Goal: Task Accomplishment & Management: Use online tool/utility

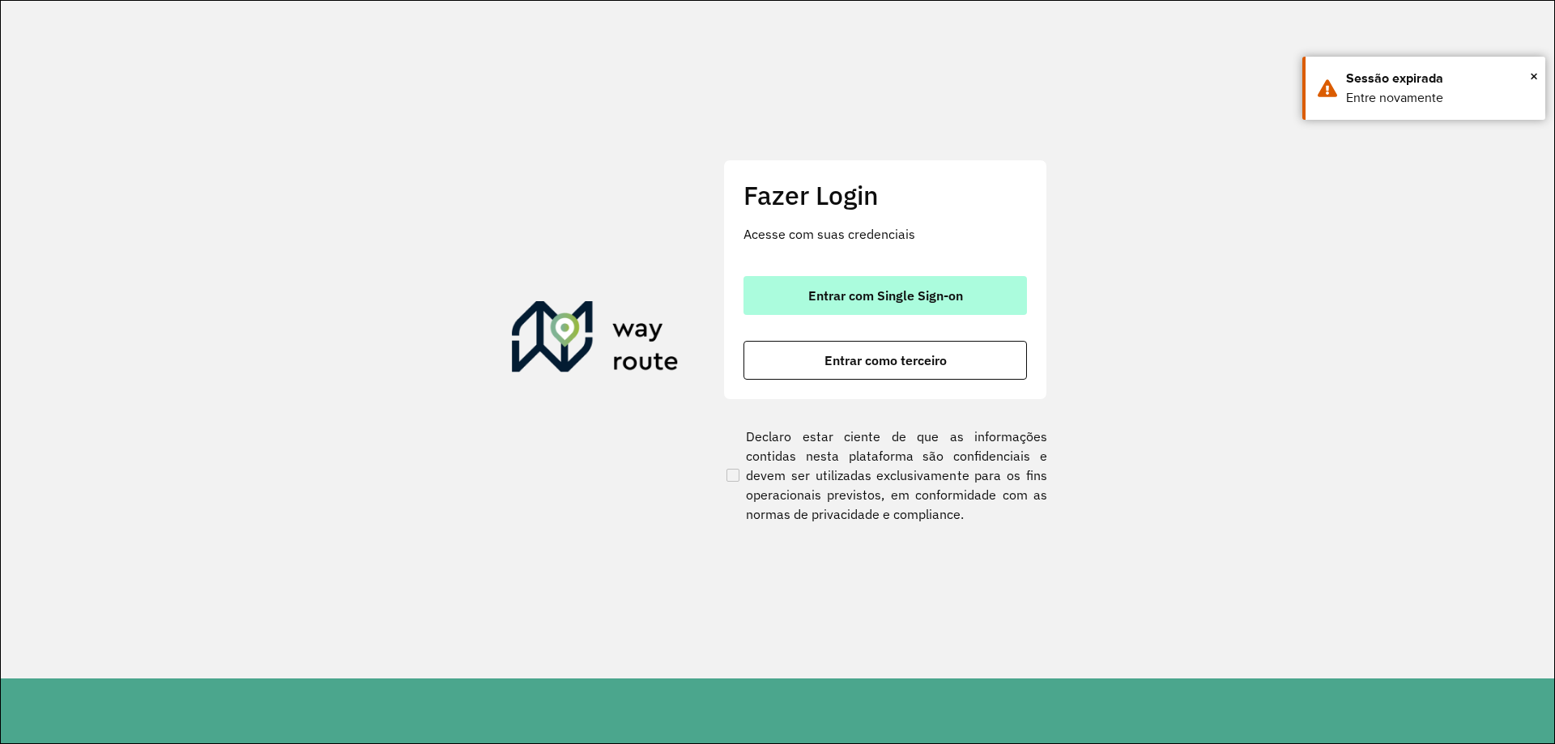
click at [937, 296] on span "Entrar com Single Sign-on" at bounding box center [885, 295] width 155 height 13
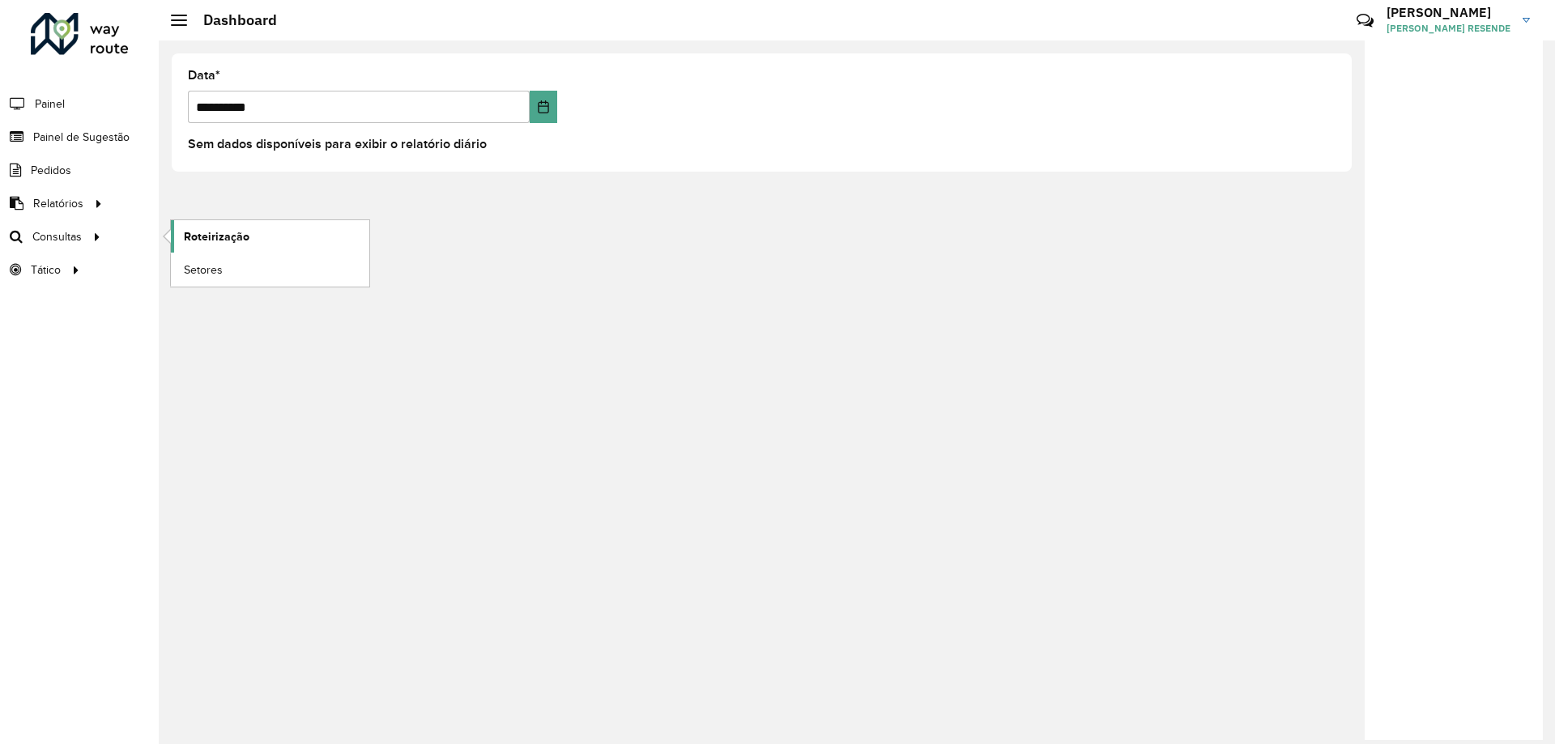
click at [216, 235] on span "Roteirização" at bounding box center [217, 236] width 66 height 17
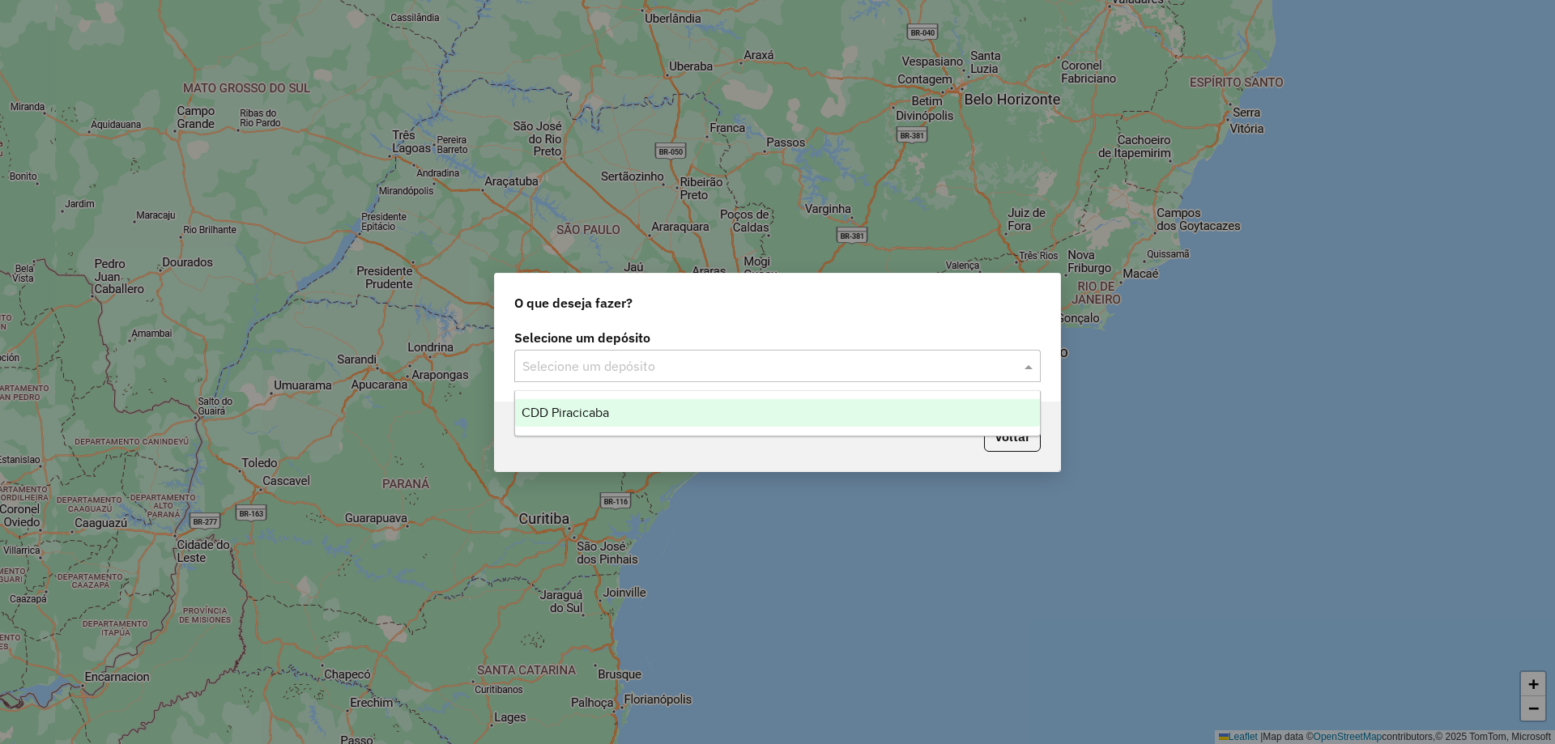
click at [623, 365] on input "text" at bounding box center [761, 366] width 478 height 19
click at [627, 408] on div "CDD Piracicaba" at bounding box center [777, 413] width 525 height 28
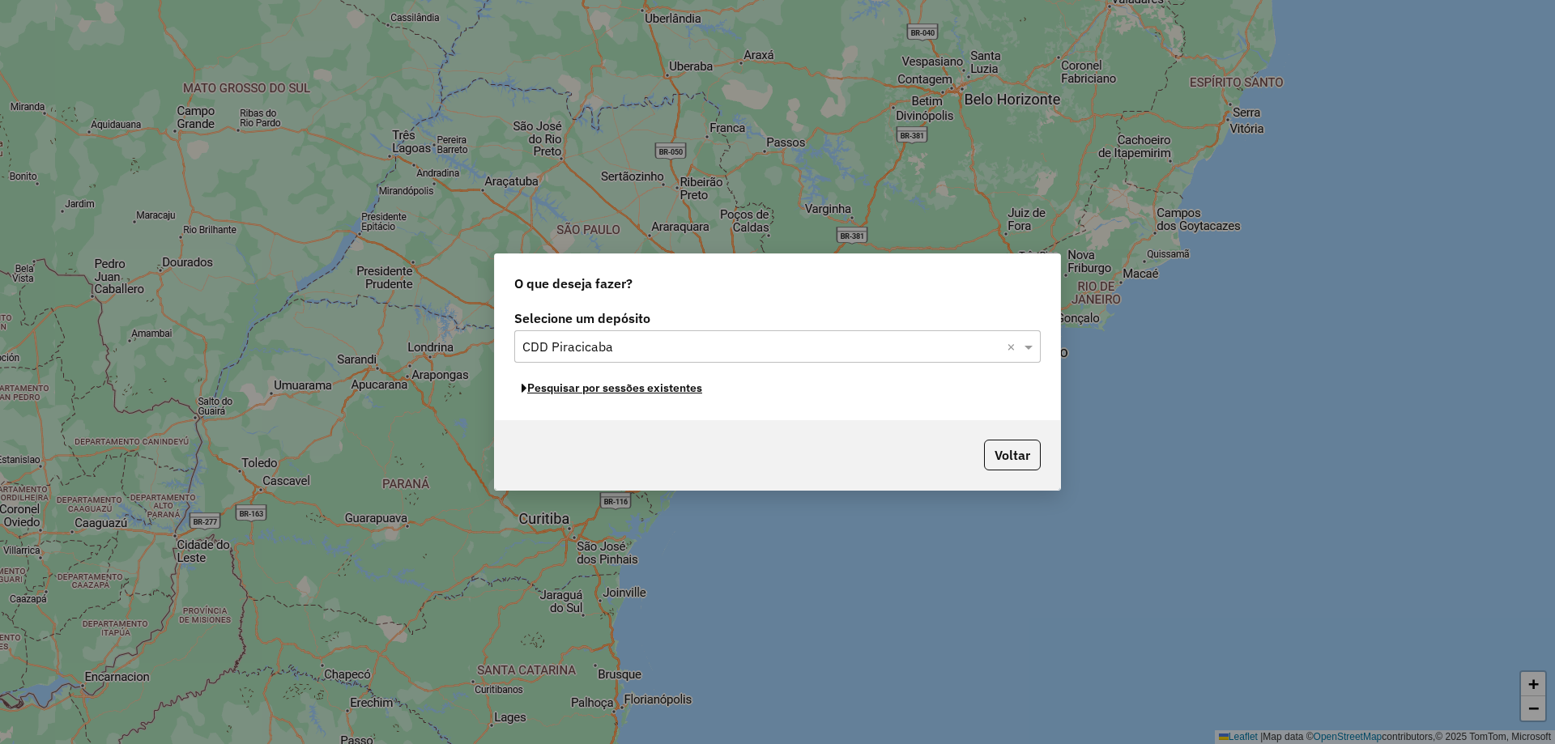
click at [668, 391] on button "Pesquisar por sessões existentes" at bounding box center [611, 388] width 195 height 25
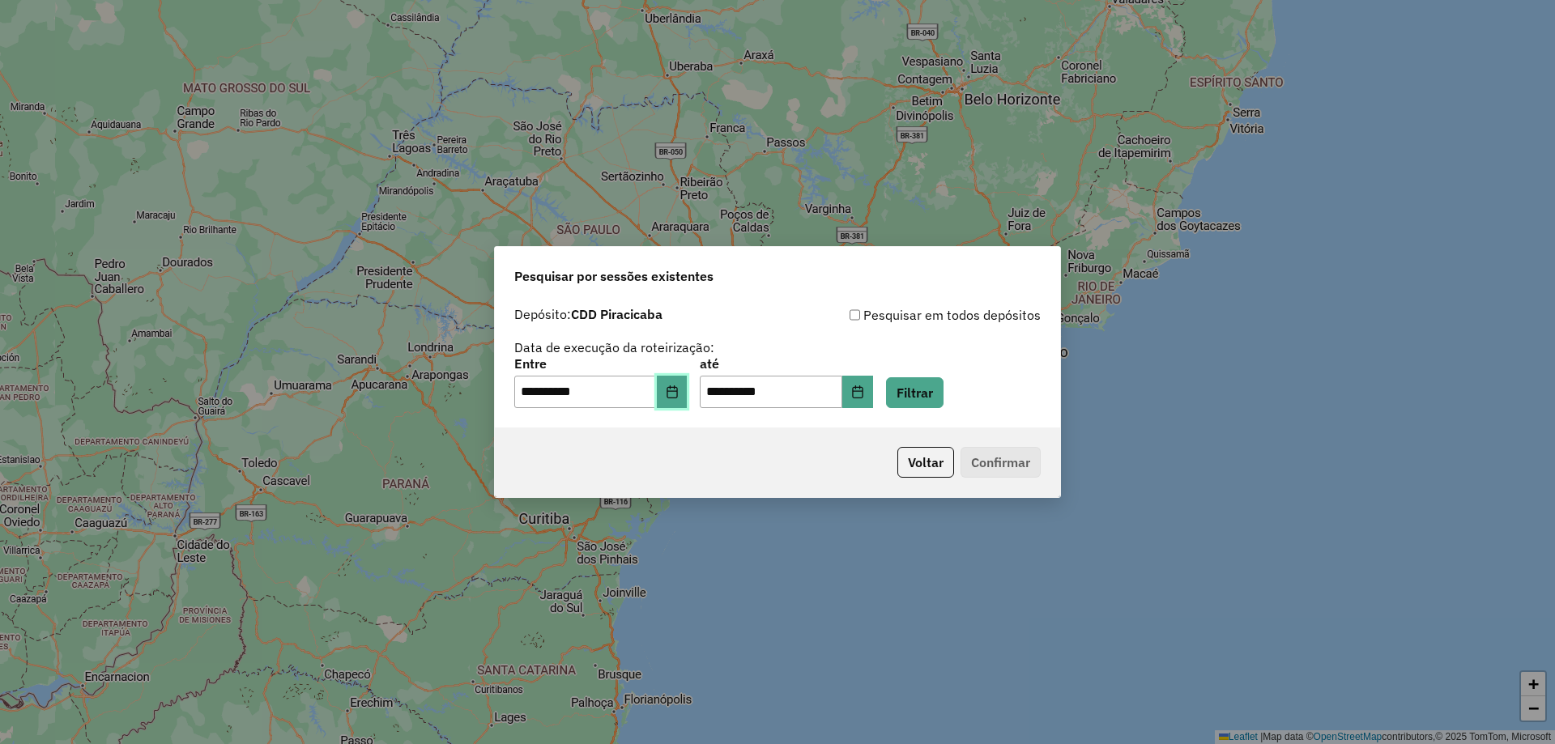
click at [673, 395] on button "Choose Date" at bounding box center [672, 392] width 31 height 32
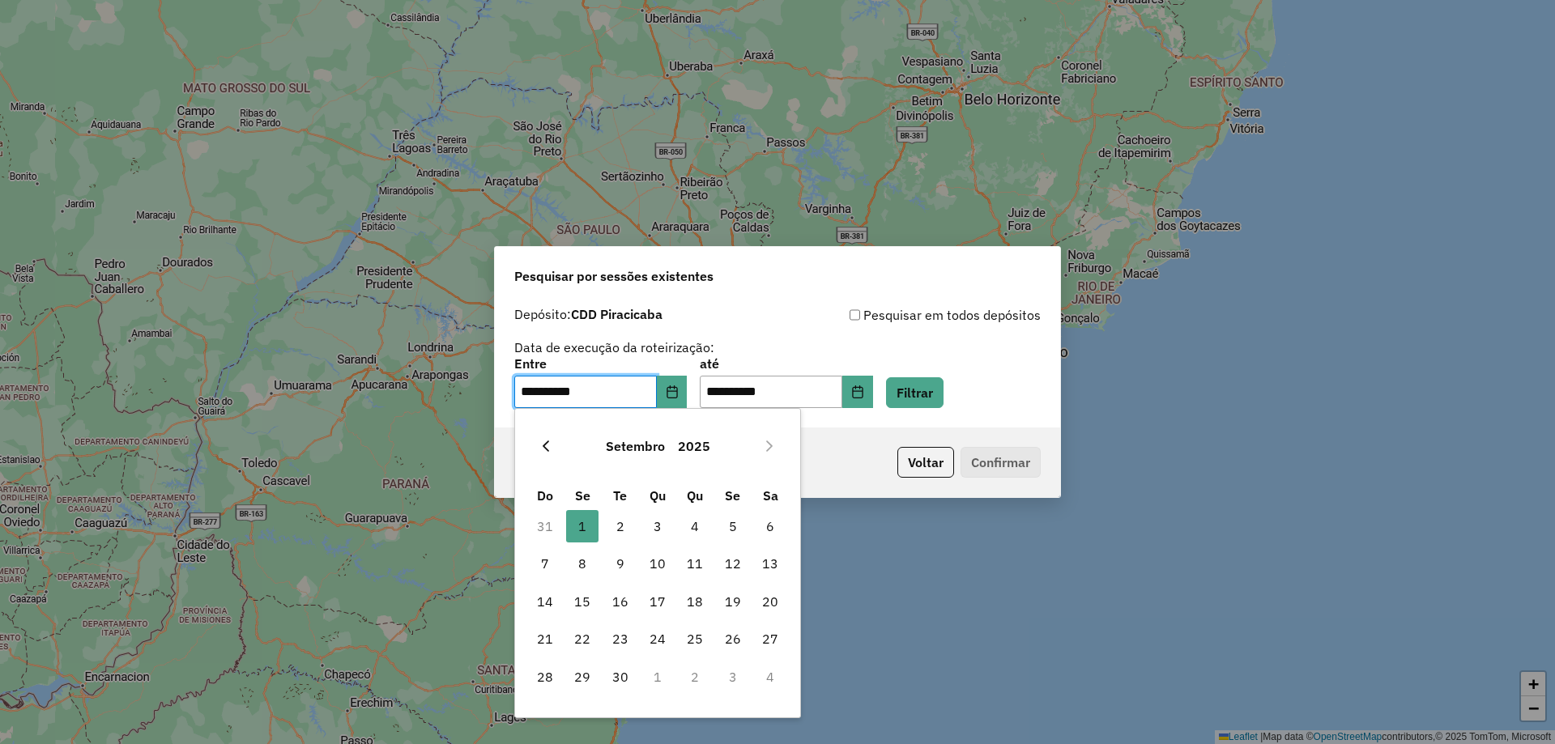
click at [541, 442] on icon "Previous Month" at bounding box center [545, 446] width 13 height 13
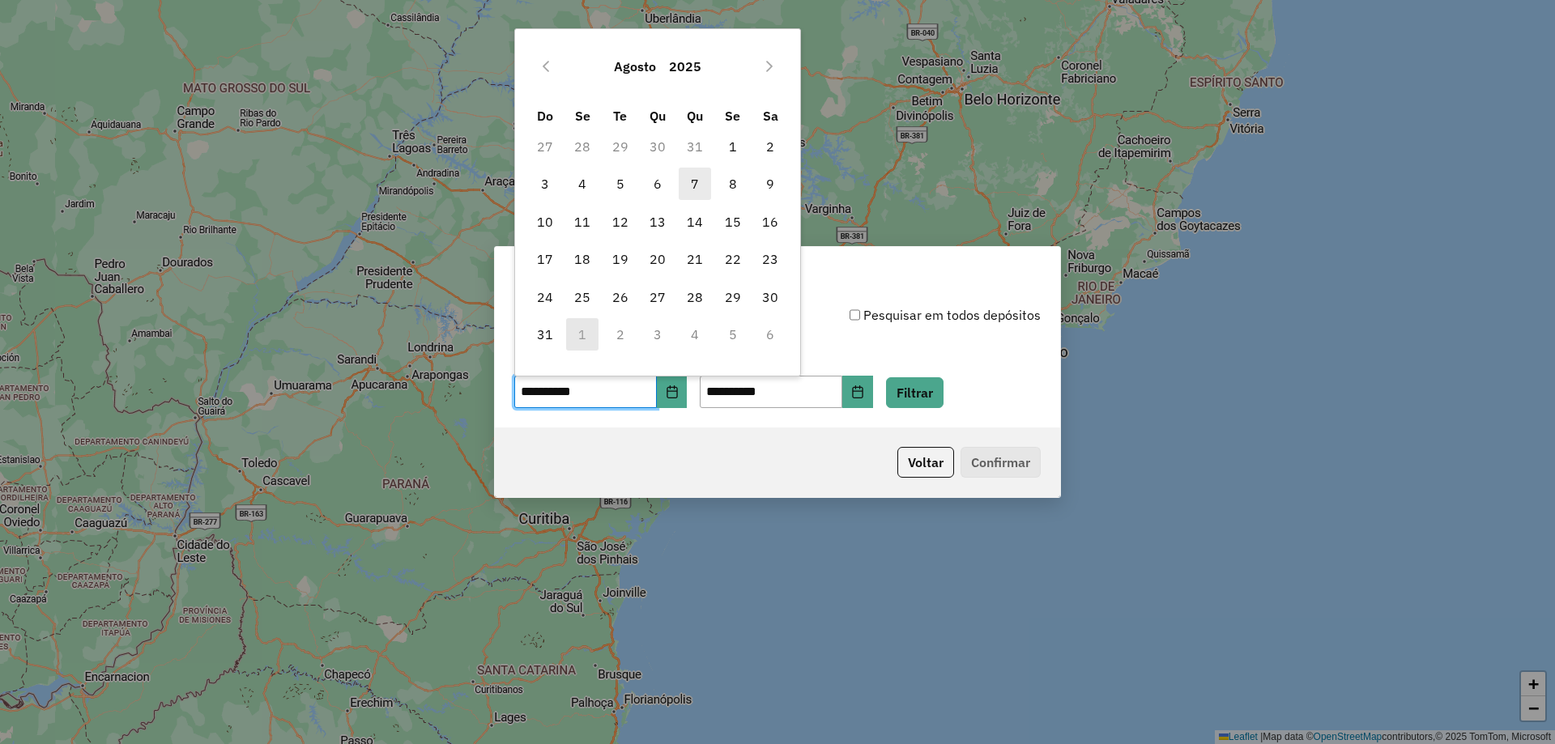
click at [692, 174] on span "7" at bounding box center [695, 184] width 32 height 32
type input "**********"
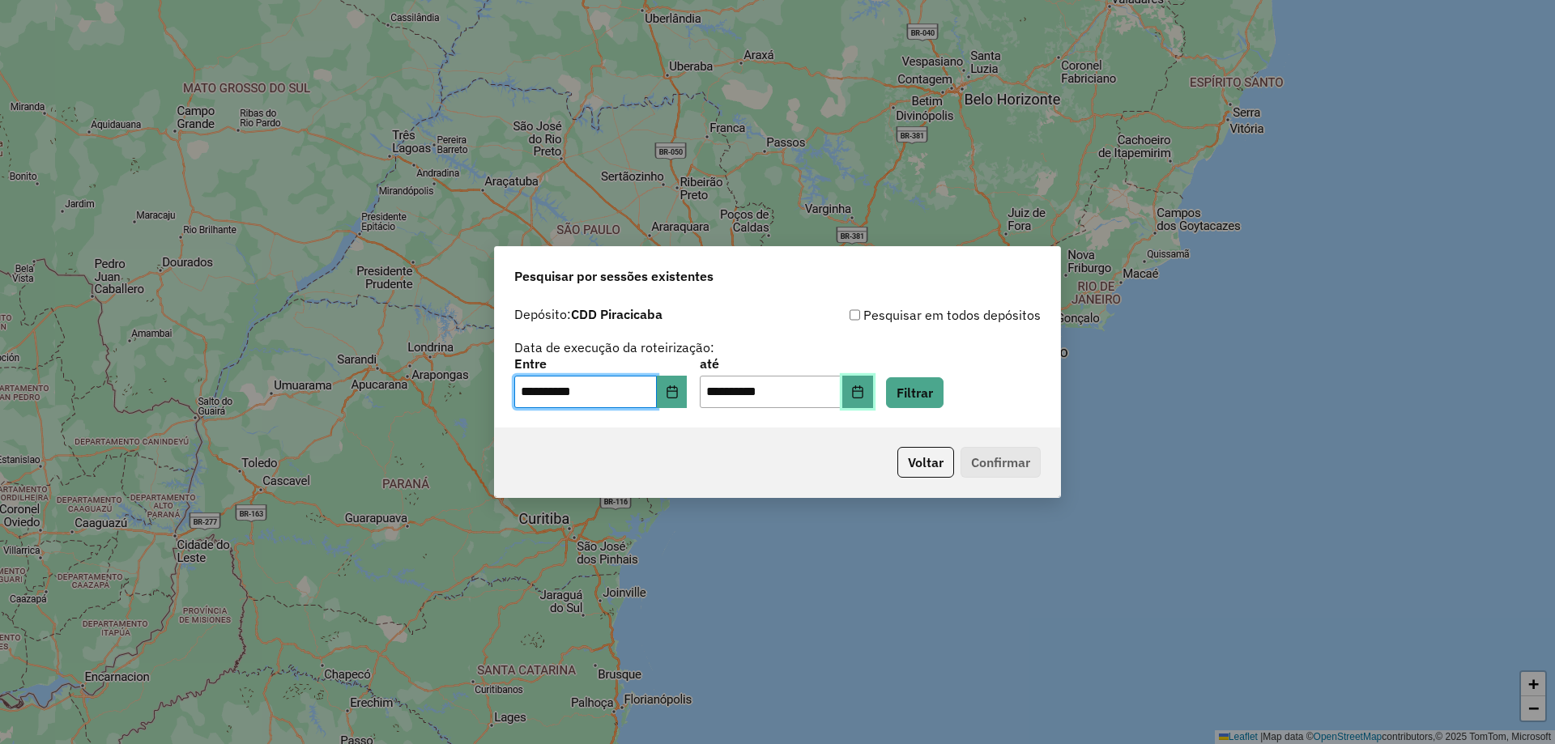
click at [864, 396] on icon "Choose Date" at bounding box center [857, 392] width 13 height 13
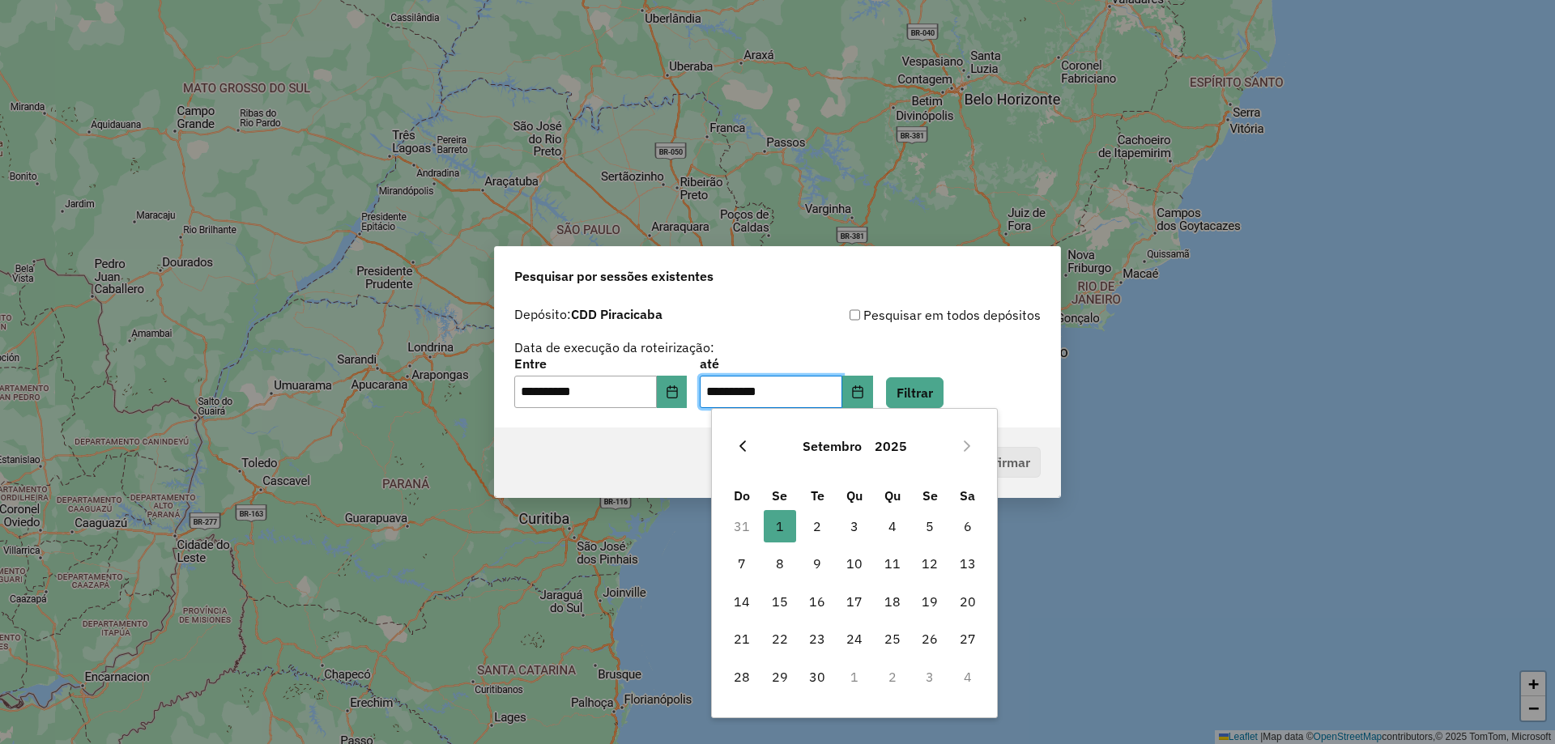
click at [743, 444] on icon "Previous Month" at bounding box center [742, 446] width 6 height 11
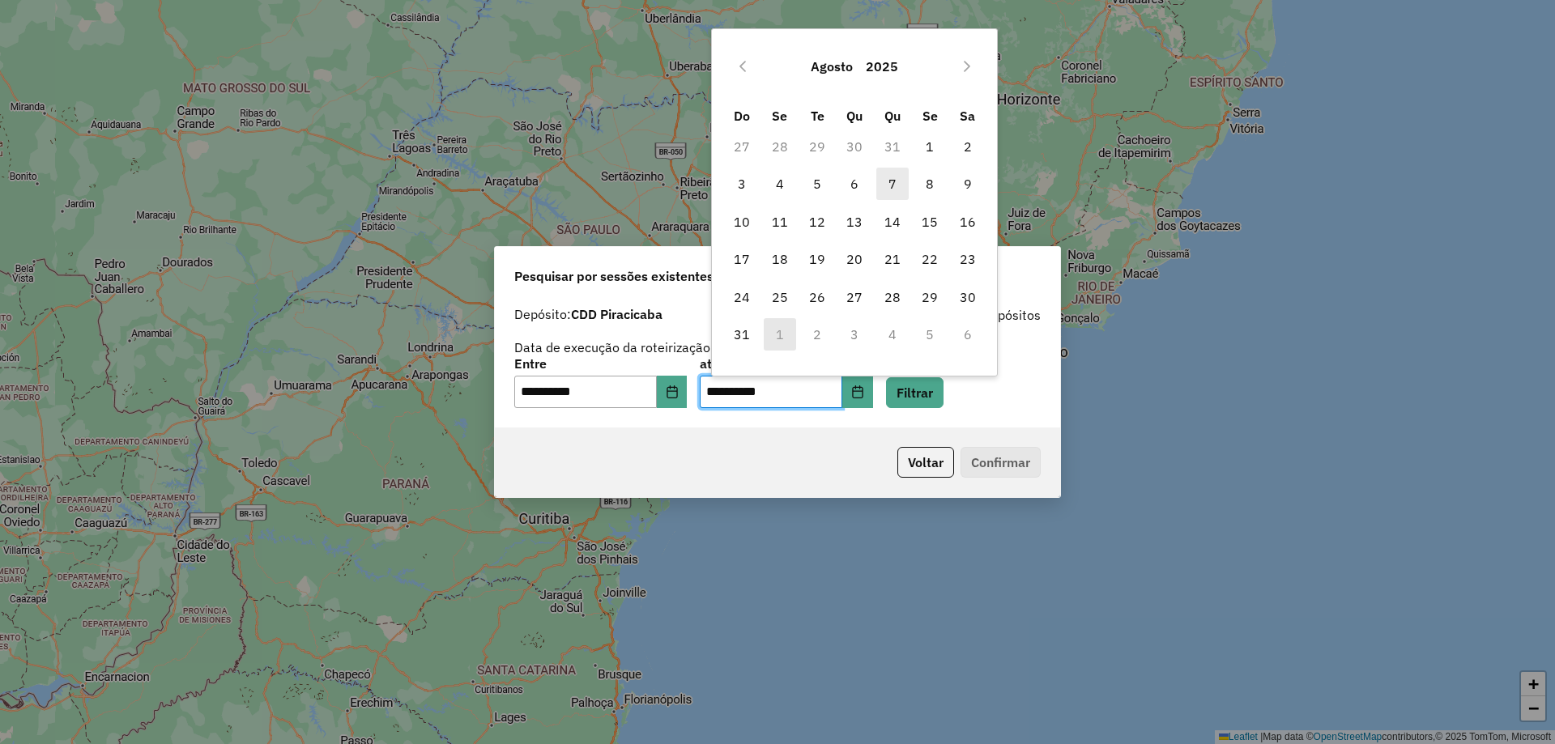
click at [893, 181] on span "7" at bounding box center [892, 184] width 32 height 32
type input "**********"
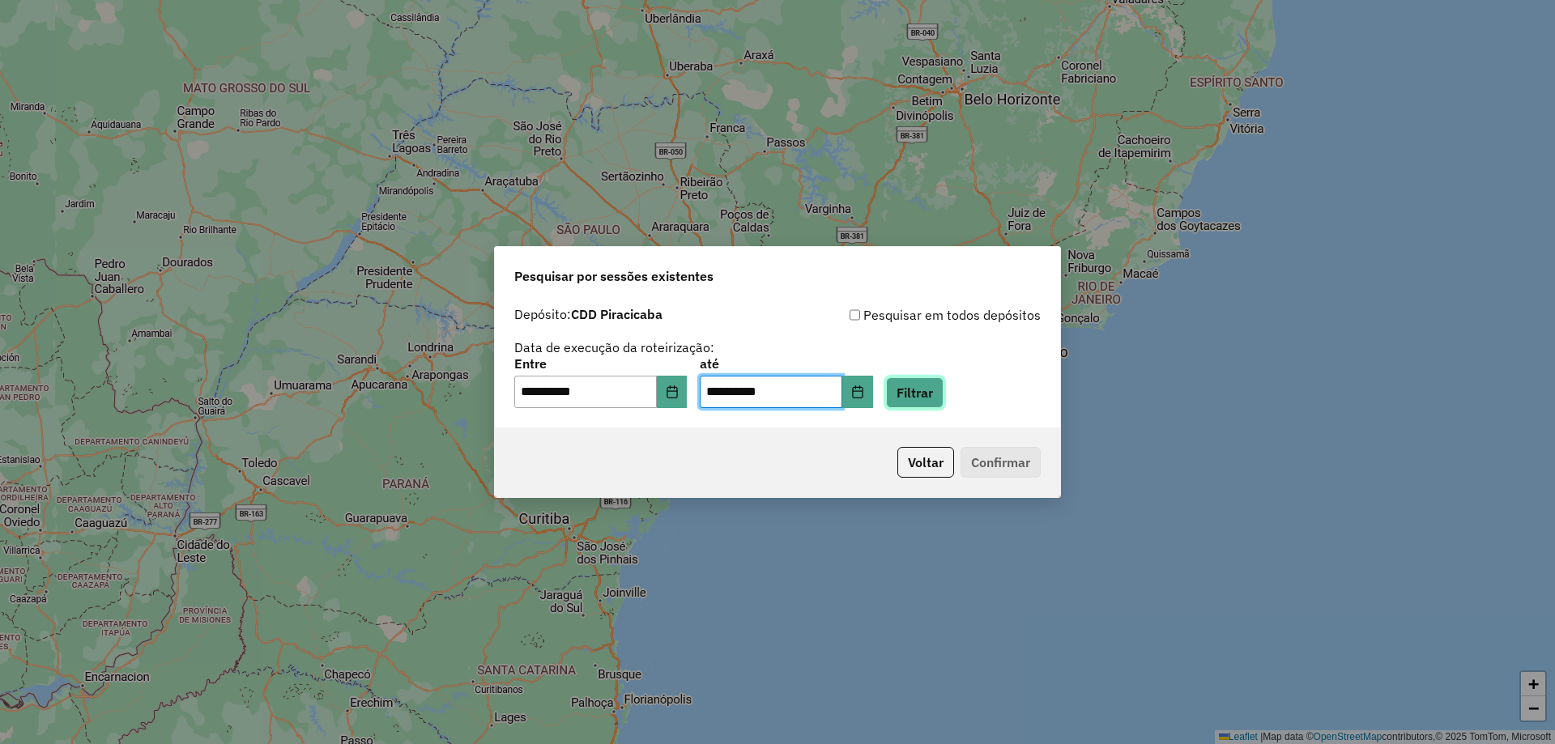
click at [944, 384] on button "Filtrar" at bounding box center [915, 392] width 58 height 31
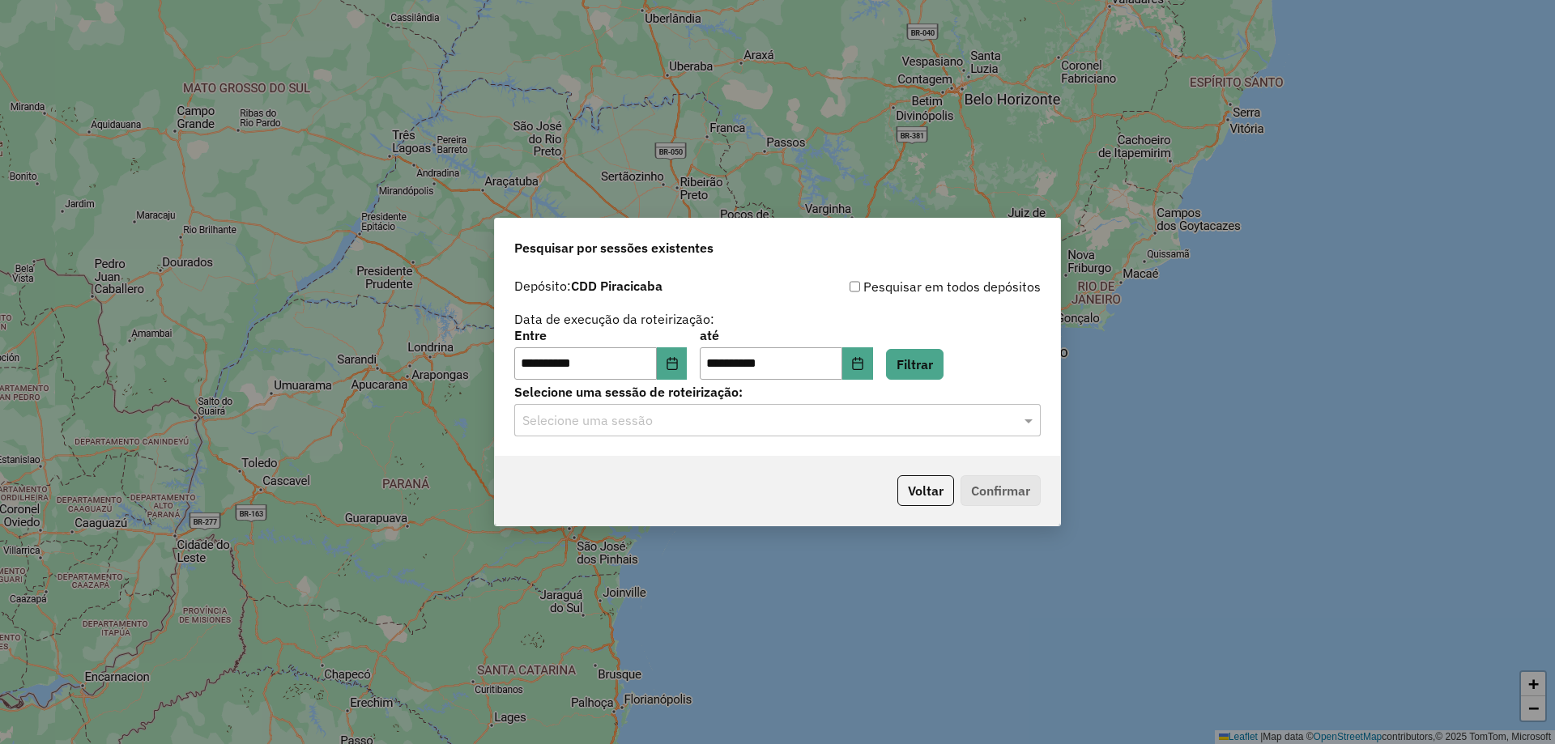
click at [676, 429] on input "text" at bounding box center [761, 420] width 478 height 19
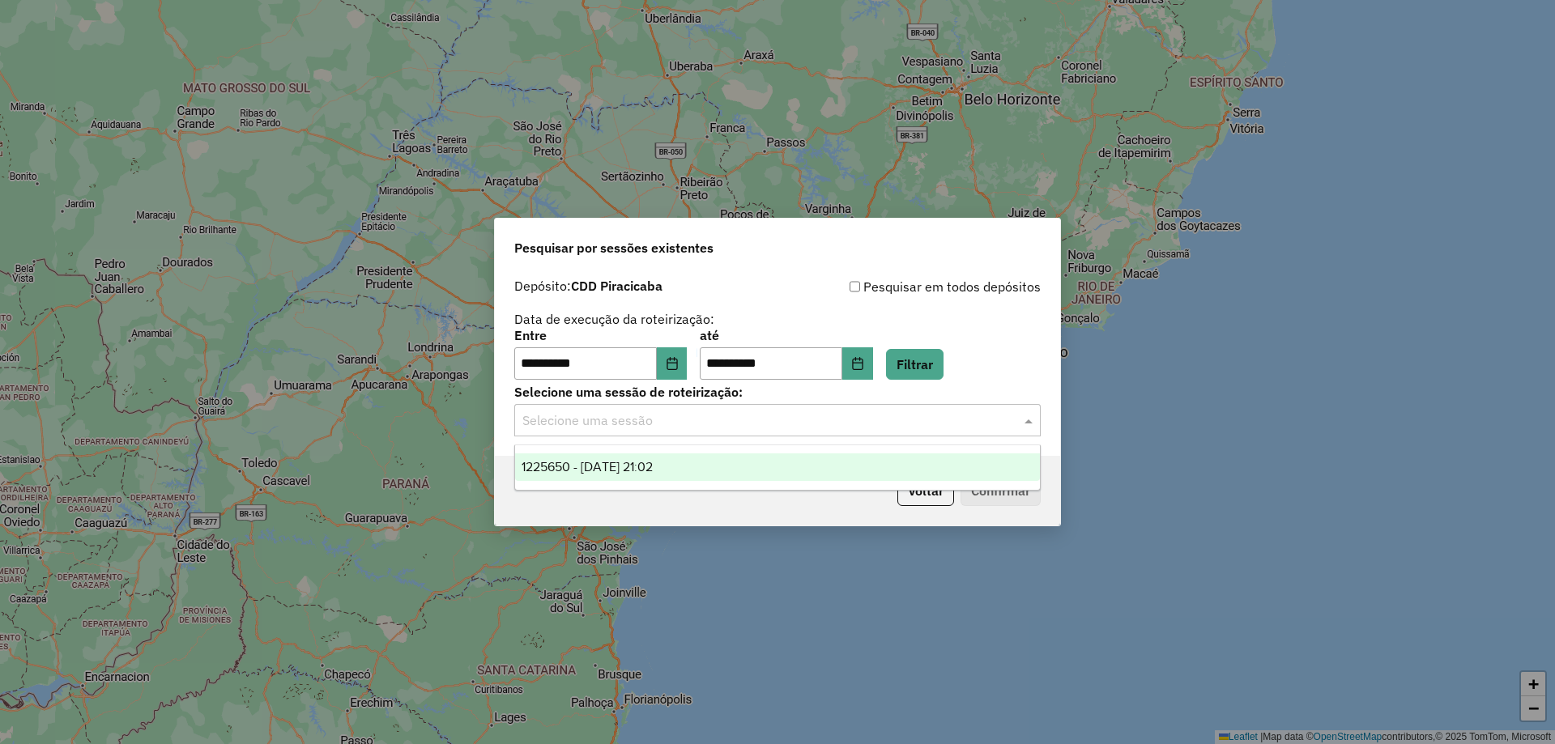
click at [653, 462] on span "1225650 - 07/08/2025 21:02" at bounding box center [587, 467] width 131 height 14
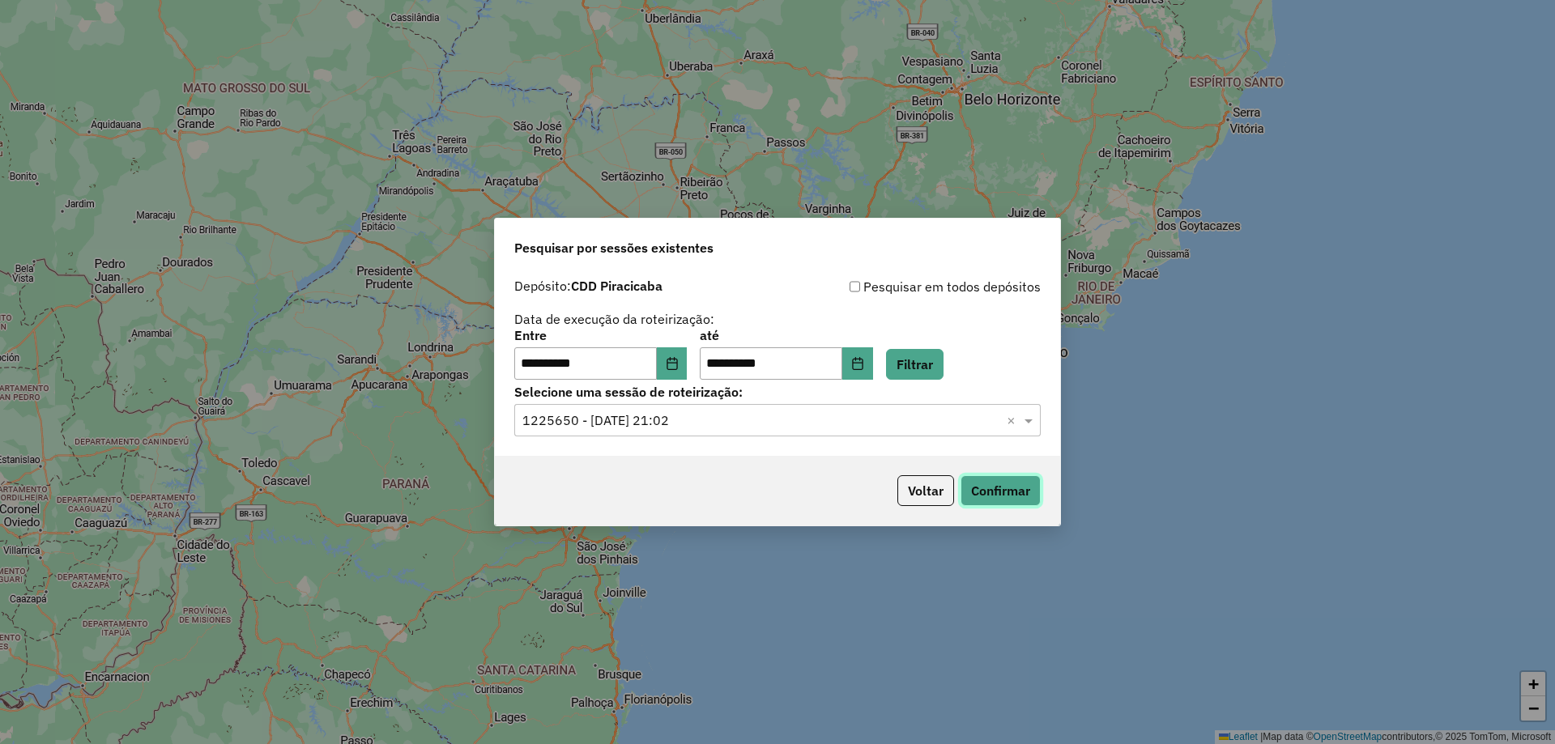
click at [993, 487] on button "Confirmar" at bounding box center [1001, 490] width 80 height 31
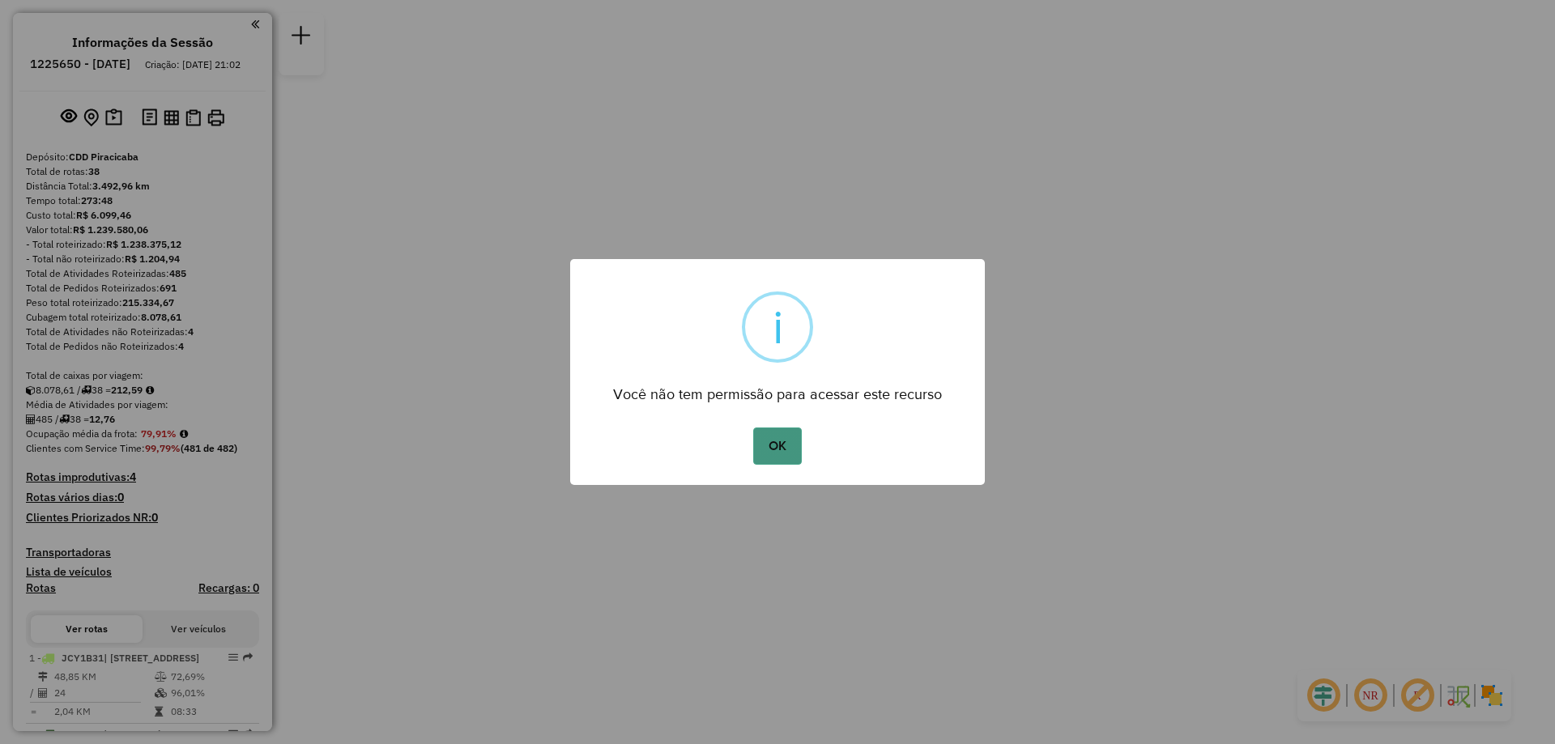
click at [777, 446] on button "OK" at bounding box center [777, 446] width 48 height 37
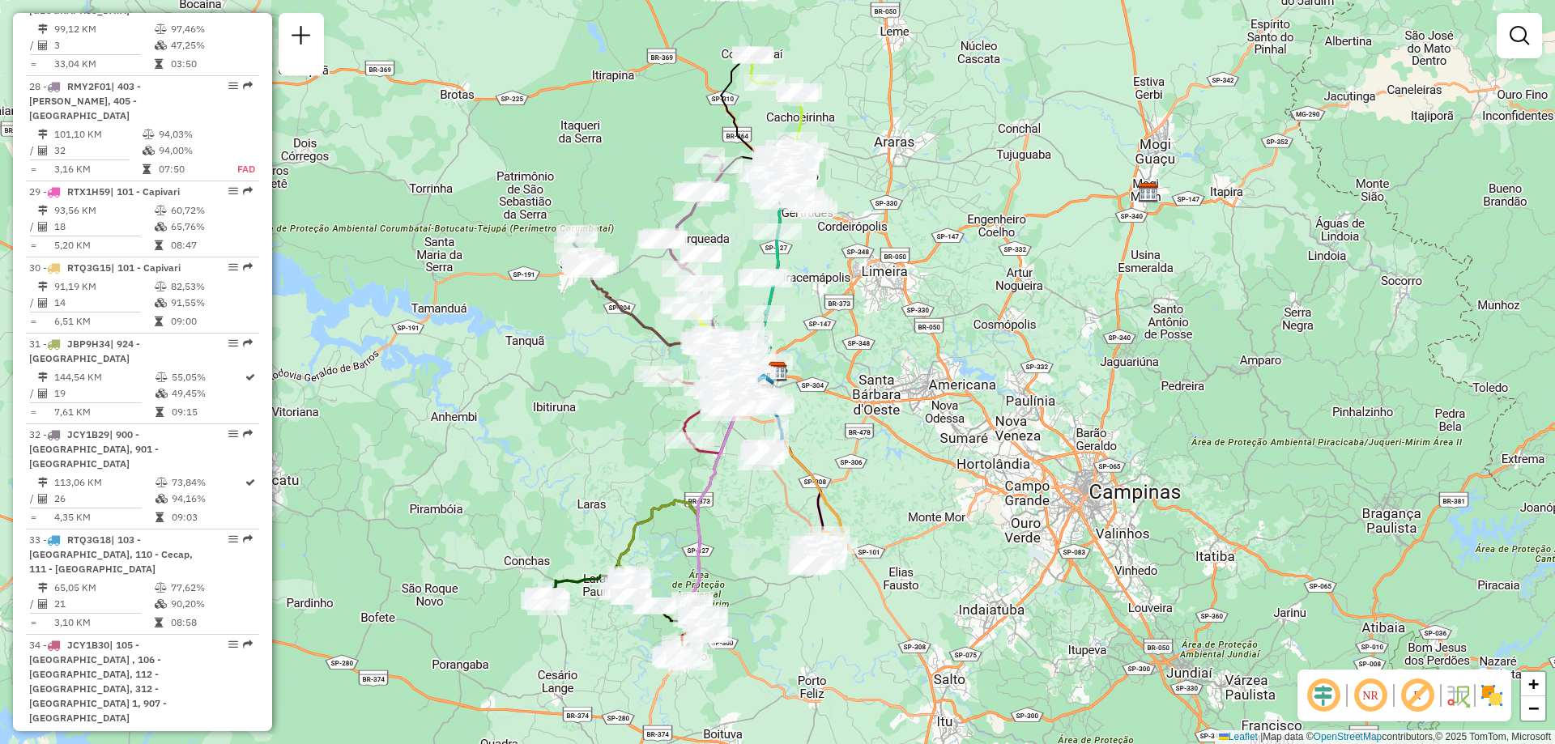
scroll to position [3321, 0]
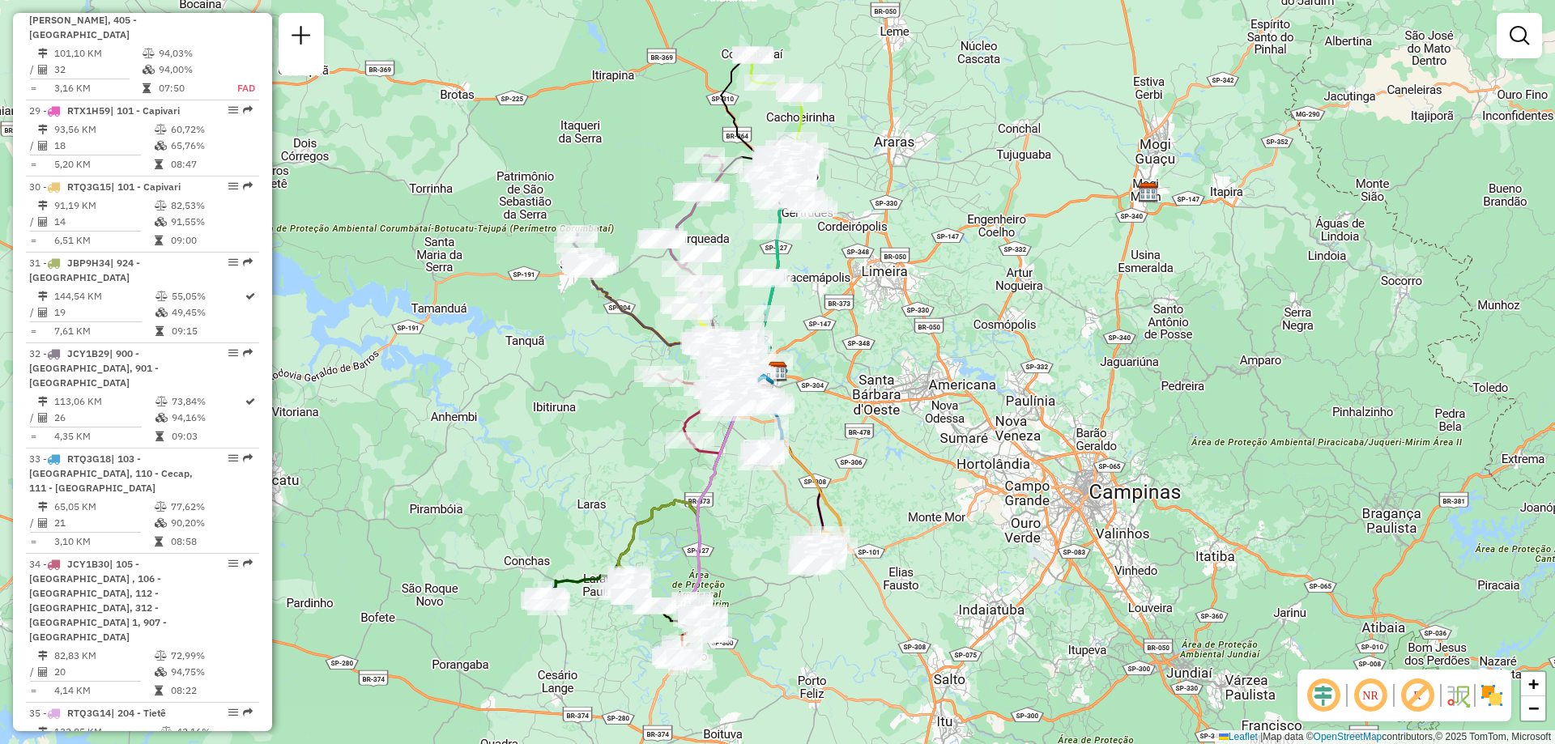
select select "**********"
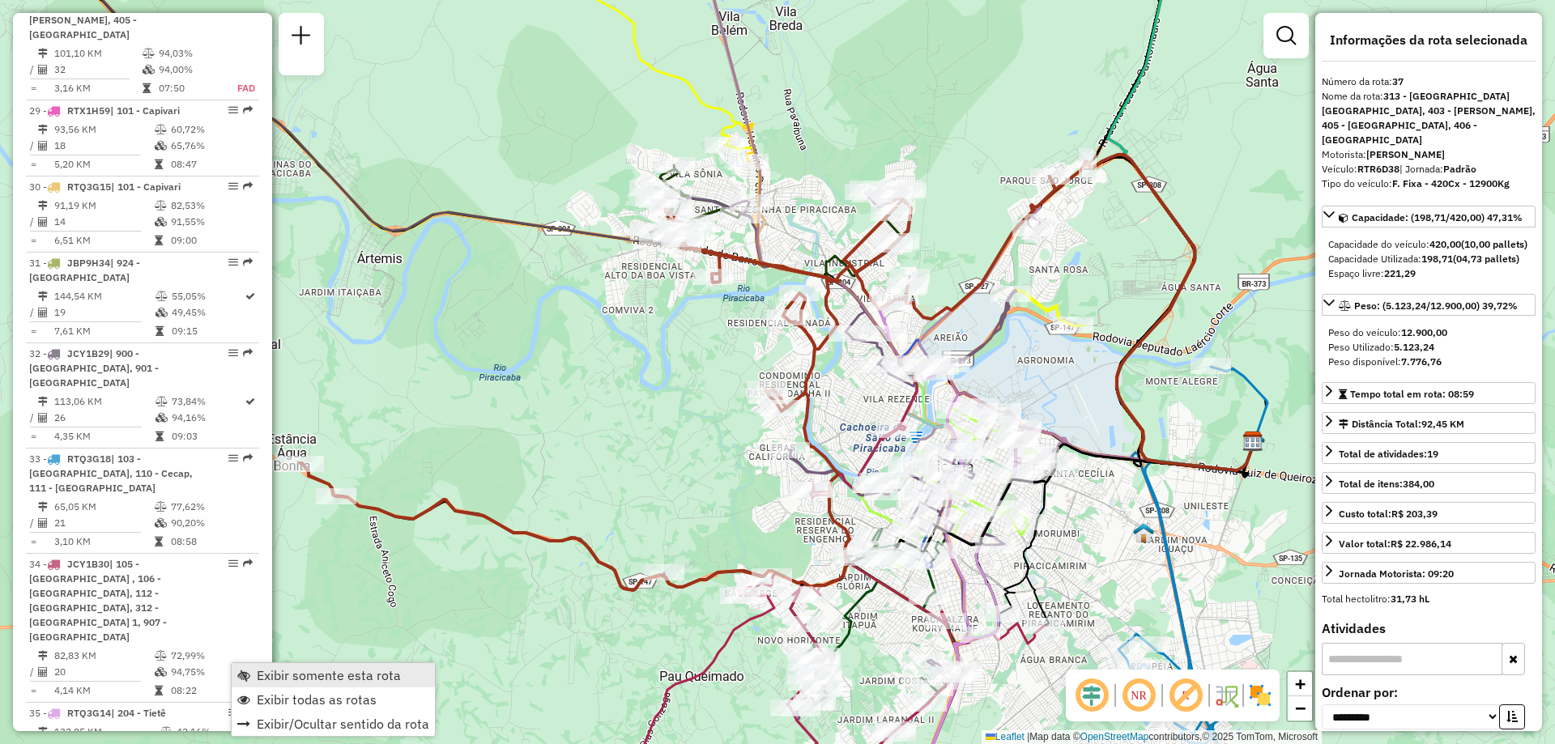
click at [328, 675] on span "Exibir somente esta rota" at bounding box center [329, 675] width 144 height 13
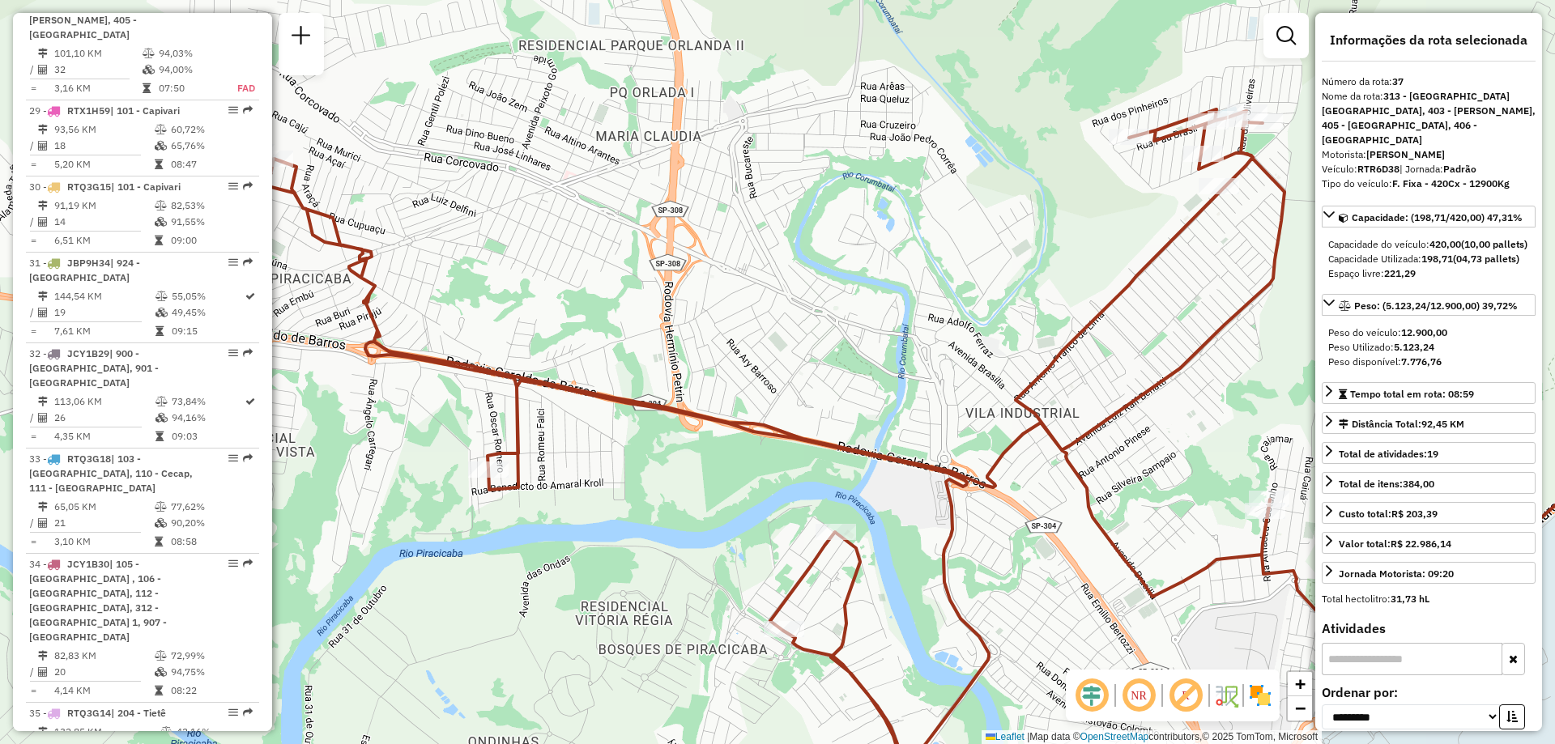
drag, startPoint x: 885, startPoint y: 256, endPoint x: 770, endPoint y: 396, distance: 181.3
click at [770, 396] on div "Janela de atendimento Grade de atendimento Capacidade Transportadoras Veículos …" at bounding box center [777, 372] width 1555 height 744
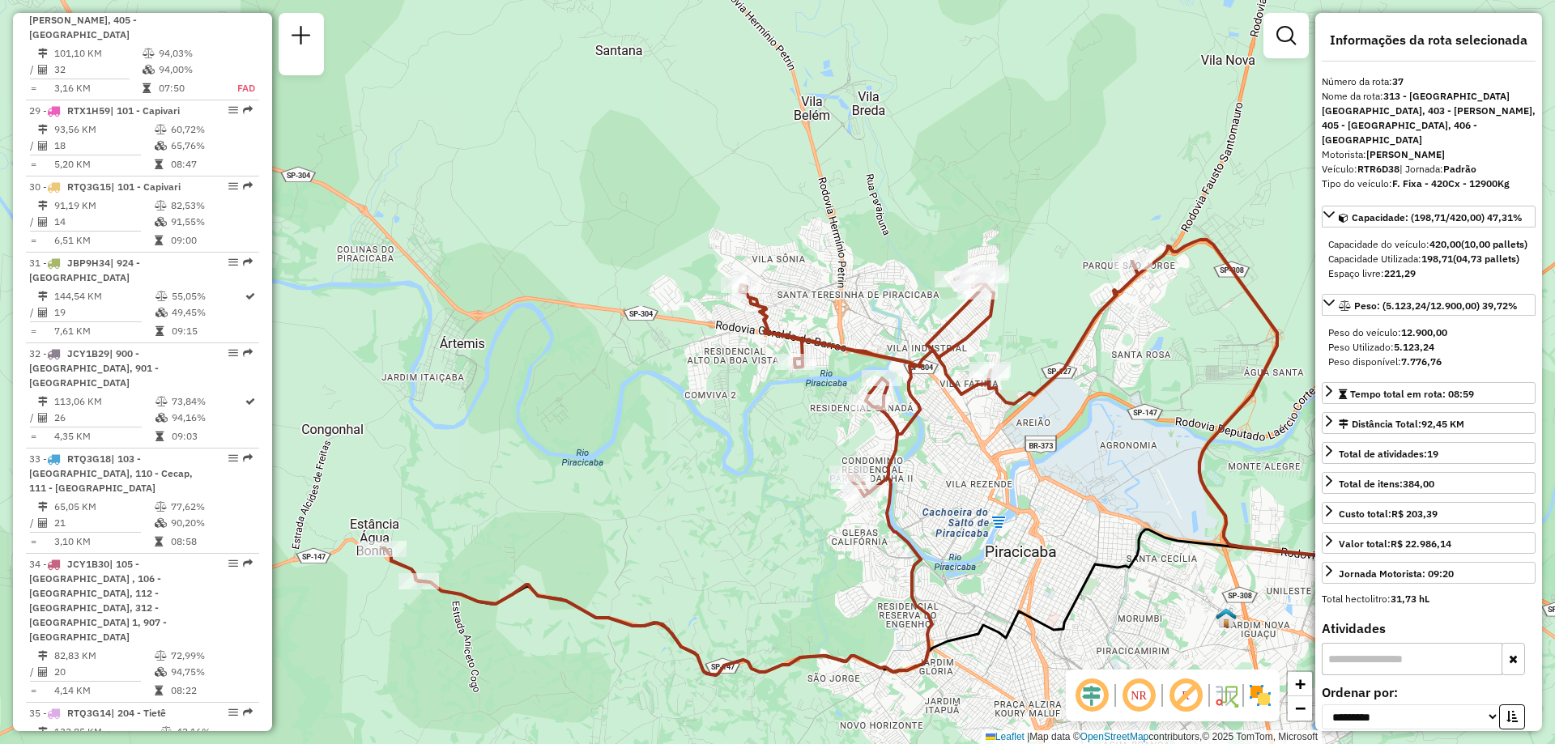
drag, startPoint x: 1021, startPoint y: 356, endPoint x: 1038, endPoint y: 339, distance: 24.1
click at [1038, 339] on div "Janela de atendimento Grade de atendimento Capacidade Transportadoras Veículos …" at bounding box center [777, 372] width 1555 height 744
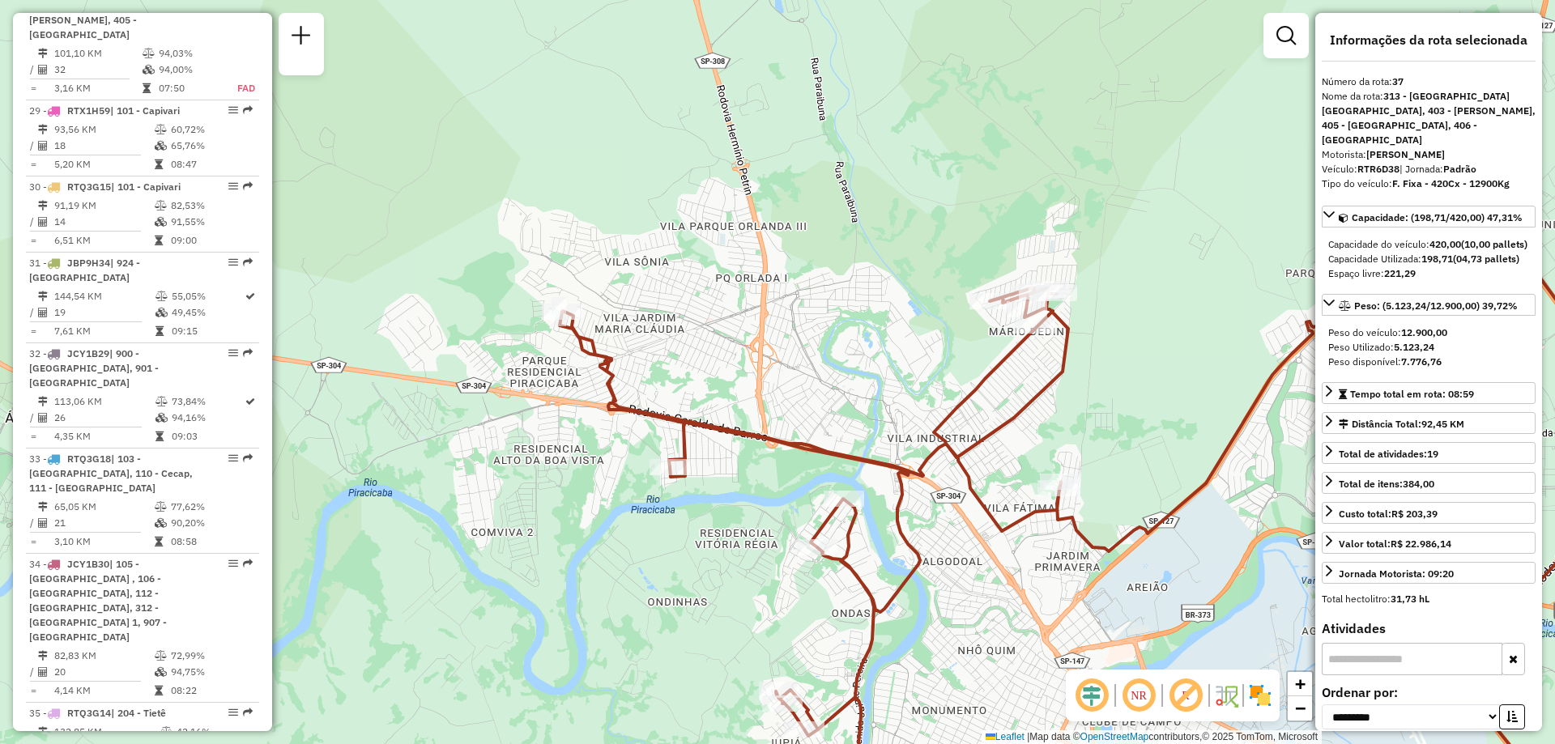
drag, startPoint x: 556, startPoint y: 231, endPoint x: 927, endPoint y: 420, distance: 415.8
click at [927, 420] on div "Janela de atendimento Grade de atendimento Capacidade Transportadoras Veículos …" at bounding box center [777, 372] width 1555 height 744
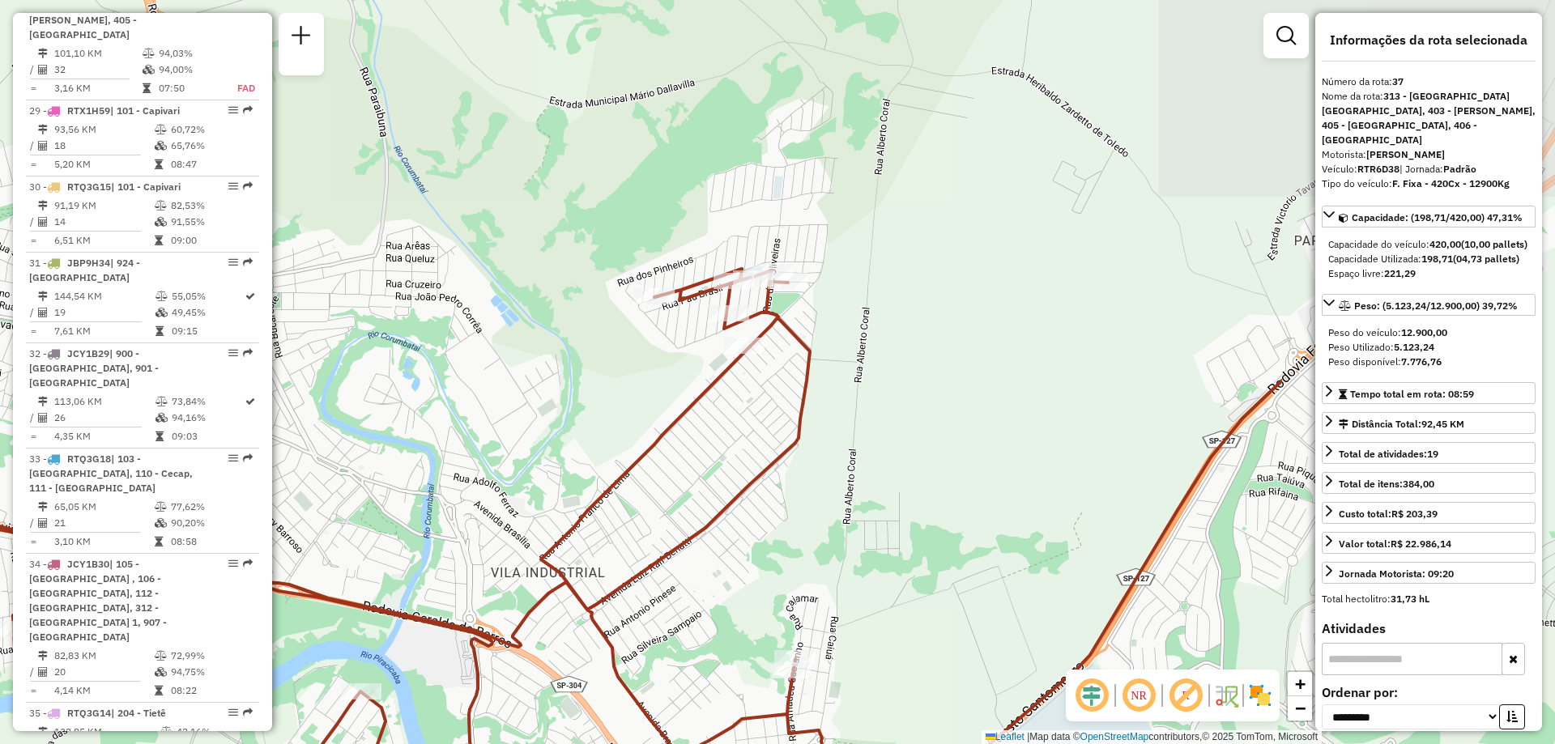
drag, startPoint x: 1055, startPoint y: 377, endPoint x: 629, endPoint y: 368, distance: 426.1
click at [629, 368] on div "Janela de atendimento Grade de atendimento Capacidade Transportadoras Veículos …" at bounding box center [777, 372] width 1555 height 744
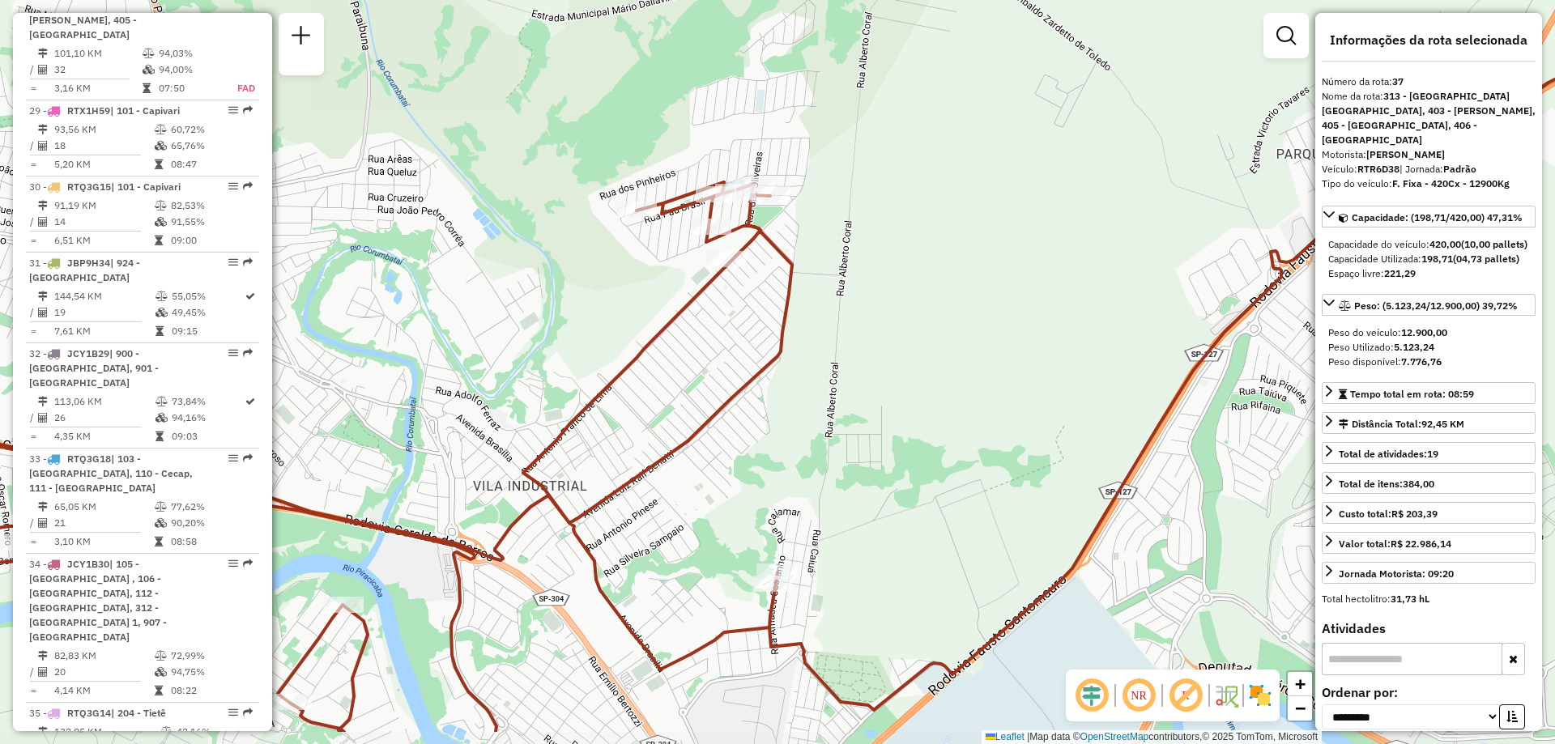
drag, startPoint x: 1059, startPoint y: 411, endPoint x: 1043, endPoint y: 325, distance: 87.4
click at [1043, 325] on div "Janela de atendimento Grade de atendimento Capacidade Transportadoras Veículos …" at bounding box center [777, 372] width 1555 height 744
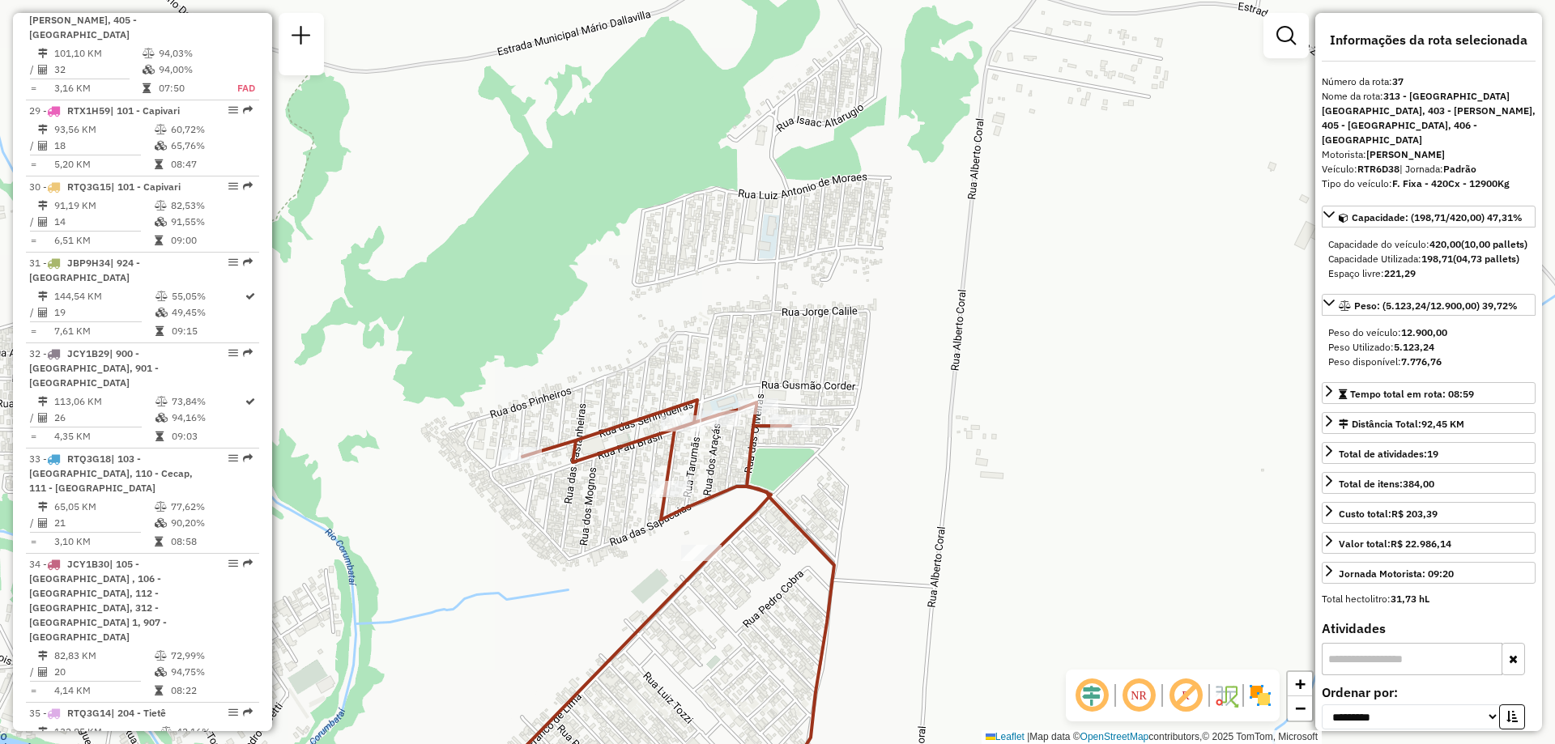
drag, startPoint x: 805, startPoint y: 96, endPoint x: 839, endPoint y: 162, distance: 73.9
click at [839, 162] on div "Janela de atendimento Grade de atendimento Capacidade Transportadoras Veículos …" at bounding box center [777, 372] width 1555 height 744
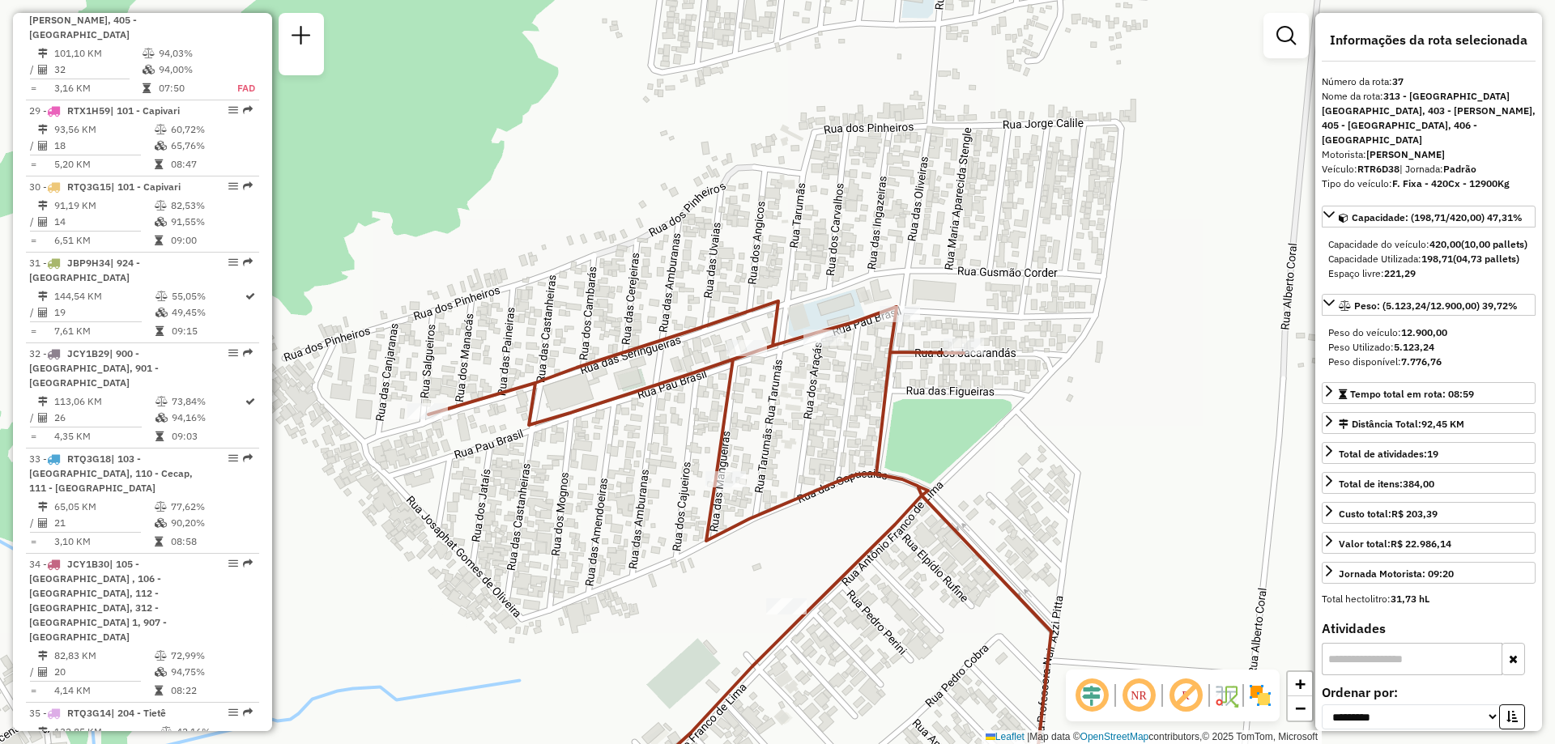
drag, startPoint x: 823, startPoint y: 475, endPoint x: 928, endPoint y: 485, distance: 105.8
click at [928, 485] on icon at bounding box center [739, 565] width 623 height 528
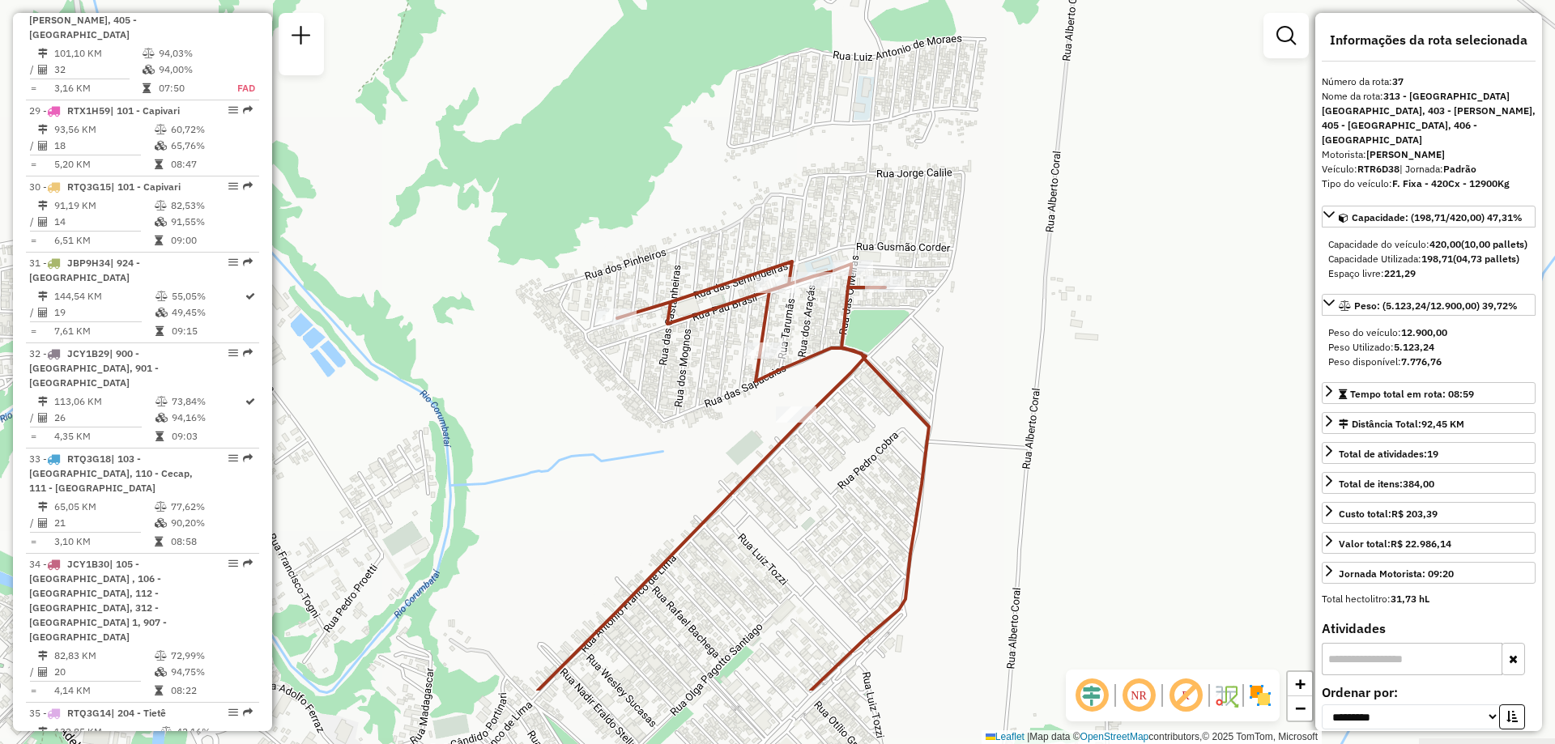
drag, startPoint x: 971, startPoint y: 477, endPoint x: 909, endPoint y: 350, distance: 141.3
click at [909, 350] on div "Janela de atendimento Grade de atendimento Capacidade Transportadoras Veículos …" at bounding box center [777, 372] width 1555 height 744
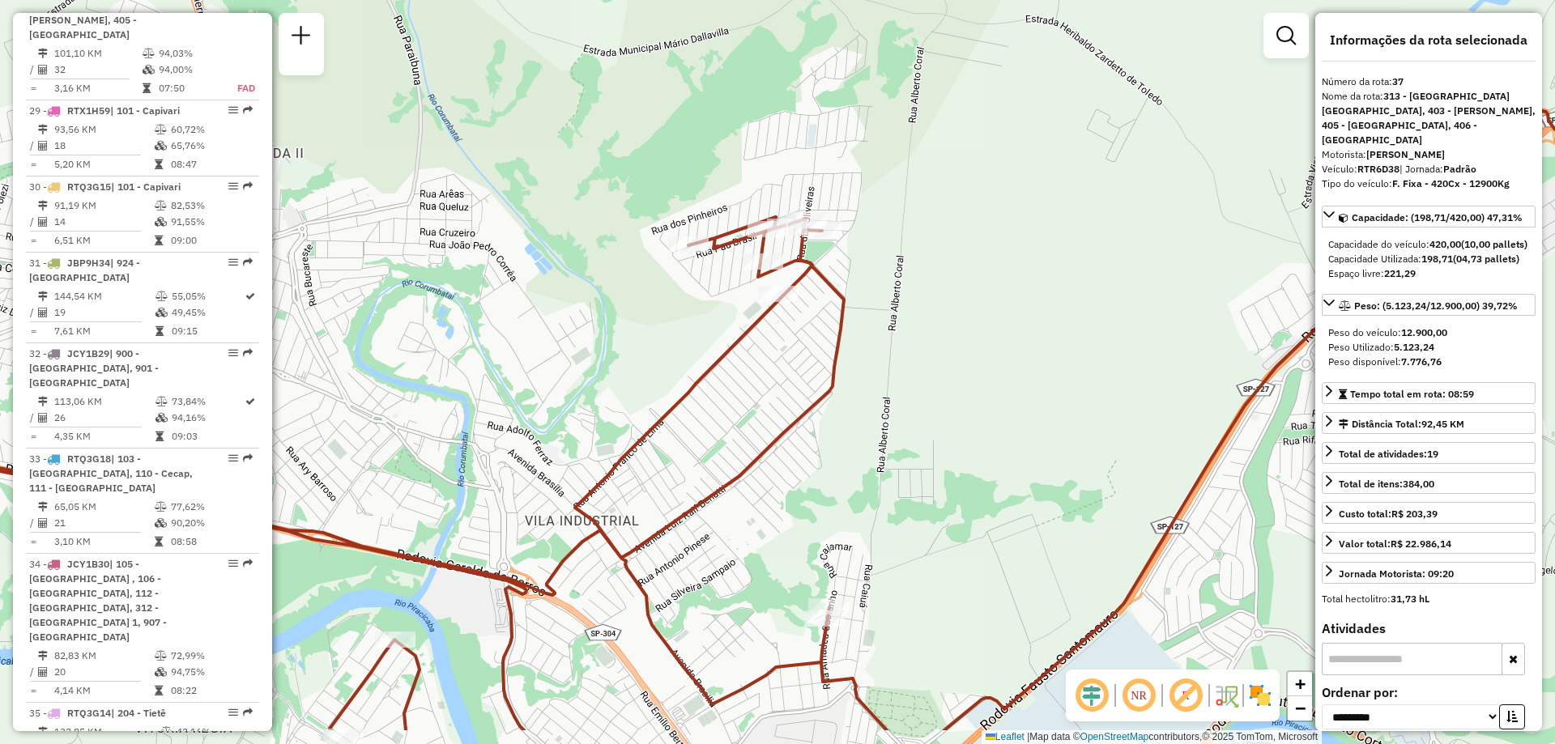
drag, startPoint x: 1009, startPoint y: 496, endPoint x: 935, endPoint y: 407, distance: 115.5
click at [935, 407] on div "Janela de atendimento Grade de atendimento Capacidade Transportadoras Veículos …" at bounding box center [777, 372] width 1555 height 744
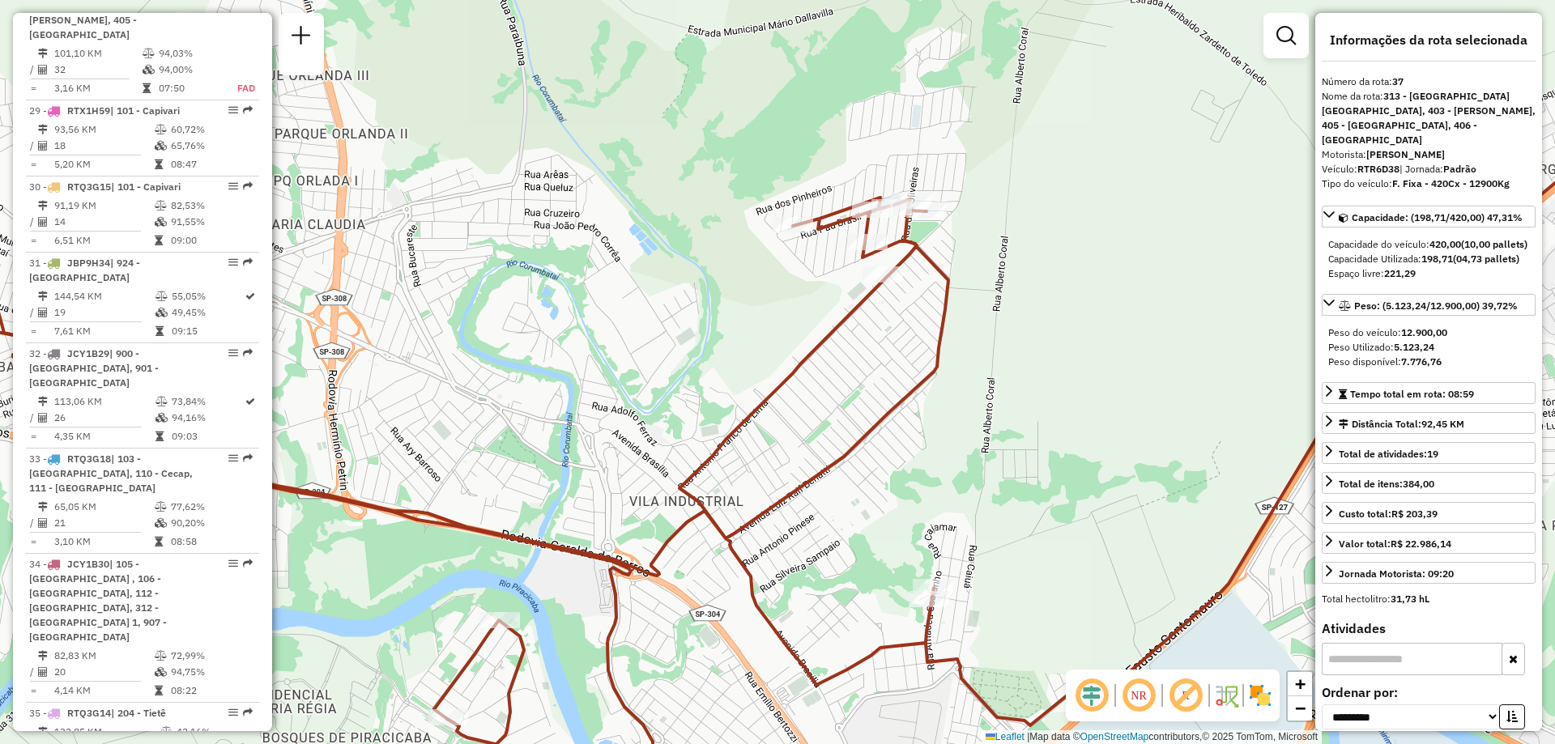
drag, startPoint x: 648, startPoint y: 356, endPoint x: 752, endPoint y: 338, distance: 105.3
click at [752, 338] on div "Janela de atendimento Grade de atendimento Capacidade Transportadoras Veículos …" at bounding box center [777, 372] width 1555 height 744
click at [589, 187] on div "Janela de atendimento Grade de atendimento Capacidade Transportadoras Veículos …" at bounding box center [777, 372] width 1555 height 744
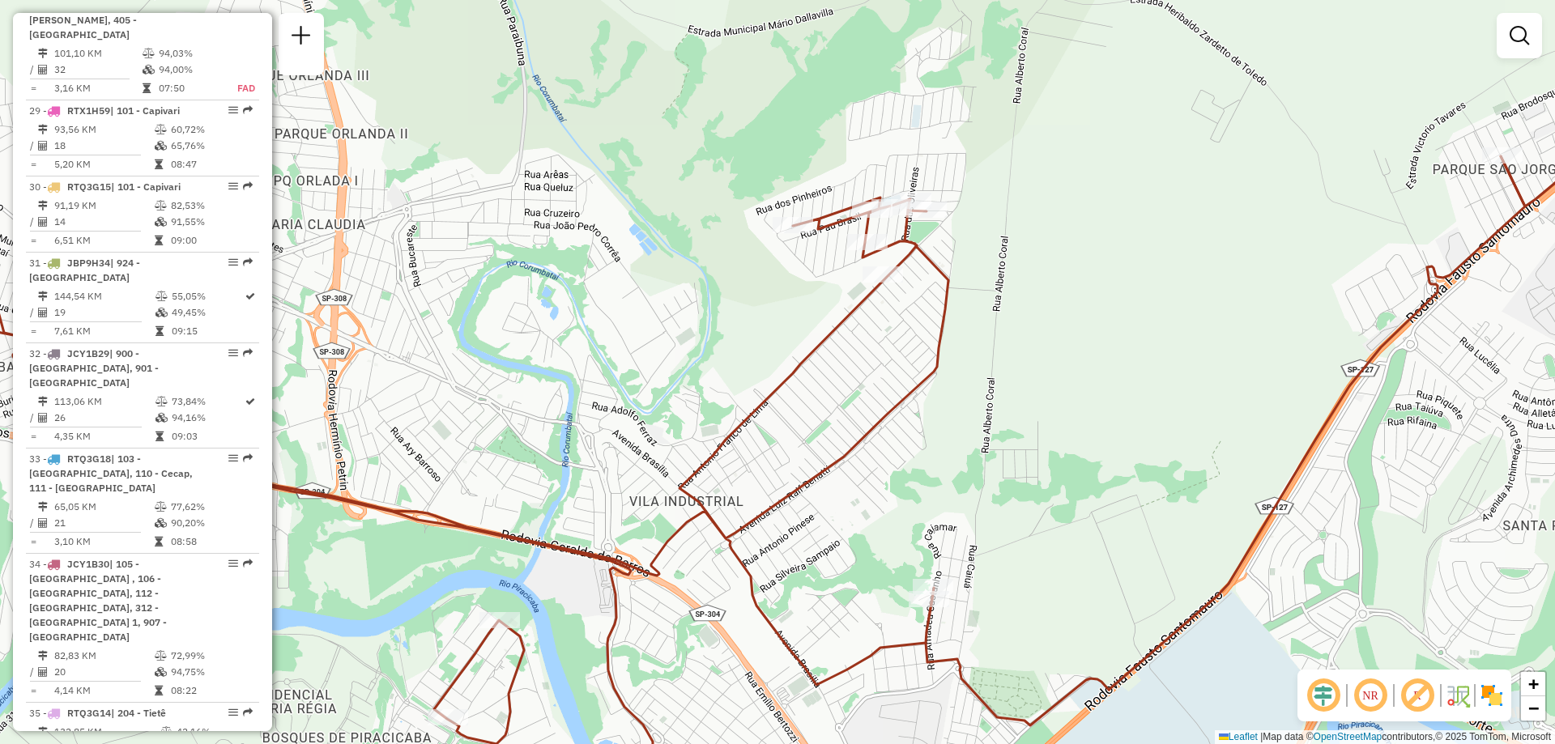
scroll to position [3402, 0]
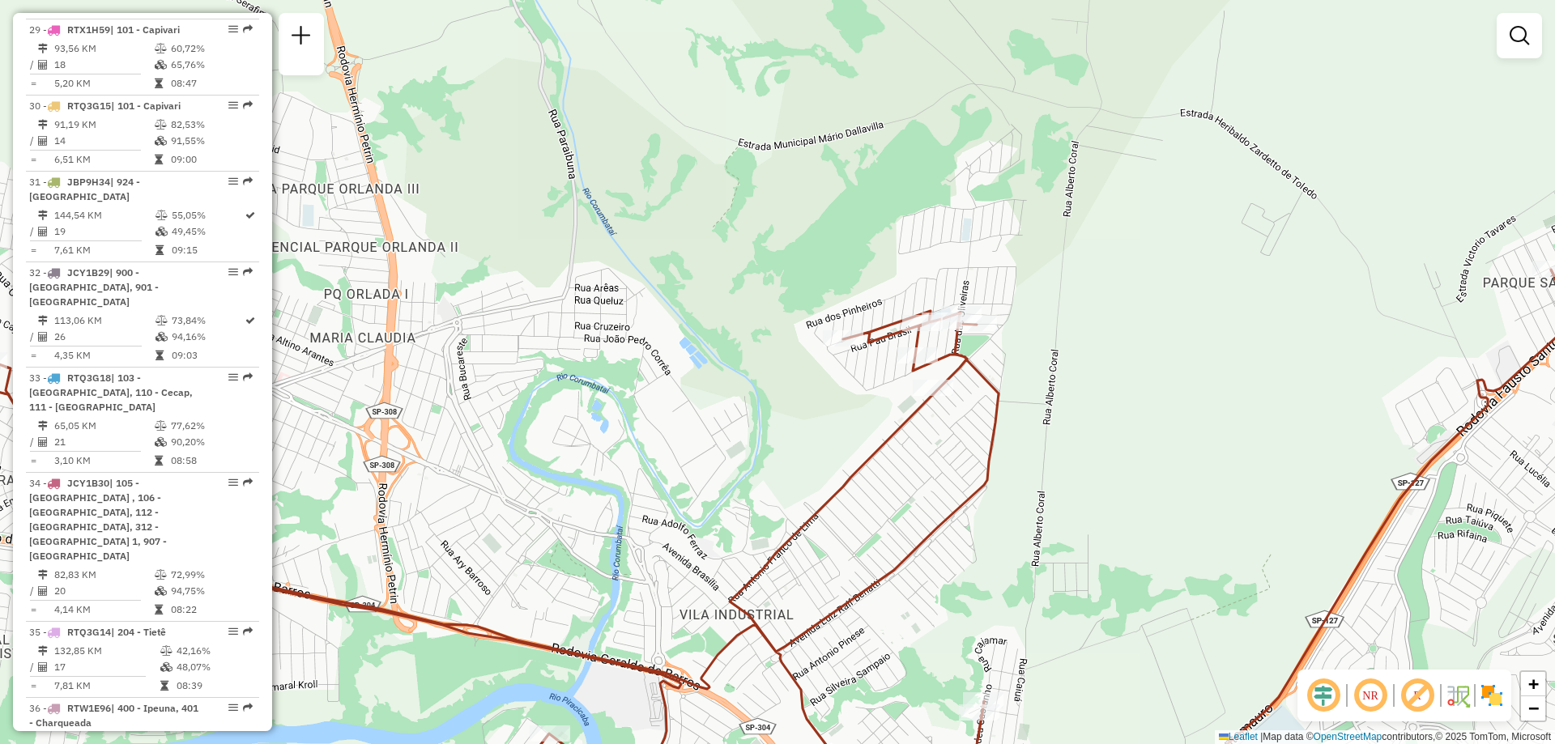
drag, startPoint x: 1042, startPoint y: 168, endPoint x: 1092, endPoint y: 281, distance: 124.0
click at [1092, 281] on div "Janela de atendimento Grade de atendimento Capacidade Transportadoras Veículos …" at bounding box center [777, 372] width 1555 height 744
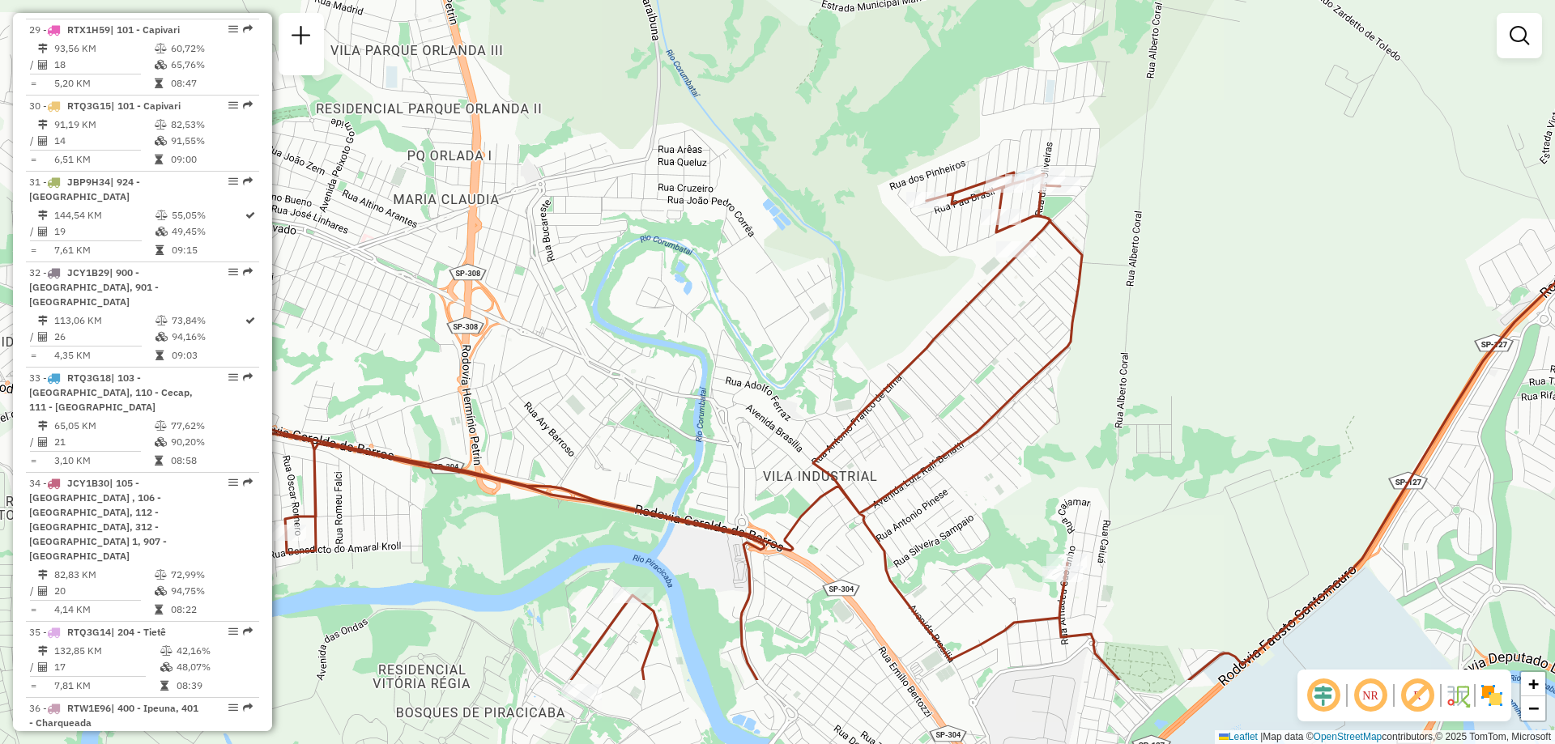
drag, startPoint x: 1070, startPoint y: 411, endPoint x: 1150, endPoint y: 273, distance: 160.0
click at [1150, 273] on div "Janela de atendimento Grade de atendimento Capacidade Transportadoras Veículos …" at bounding box center [777, 372] width 1555 height 744
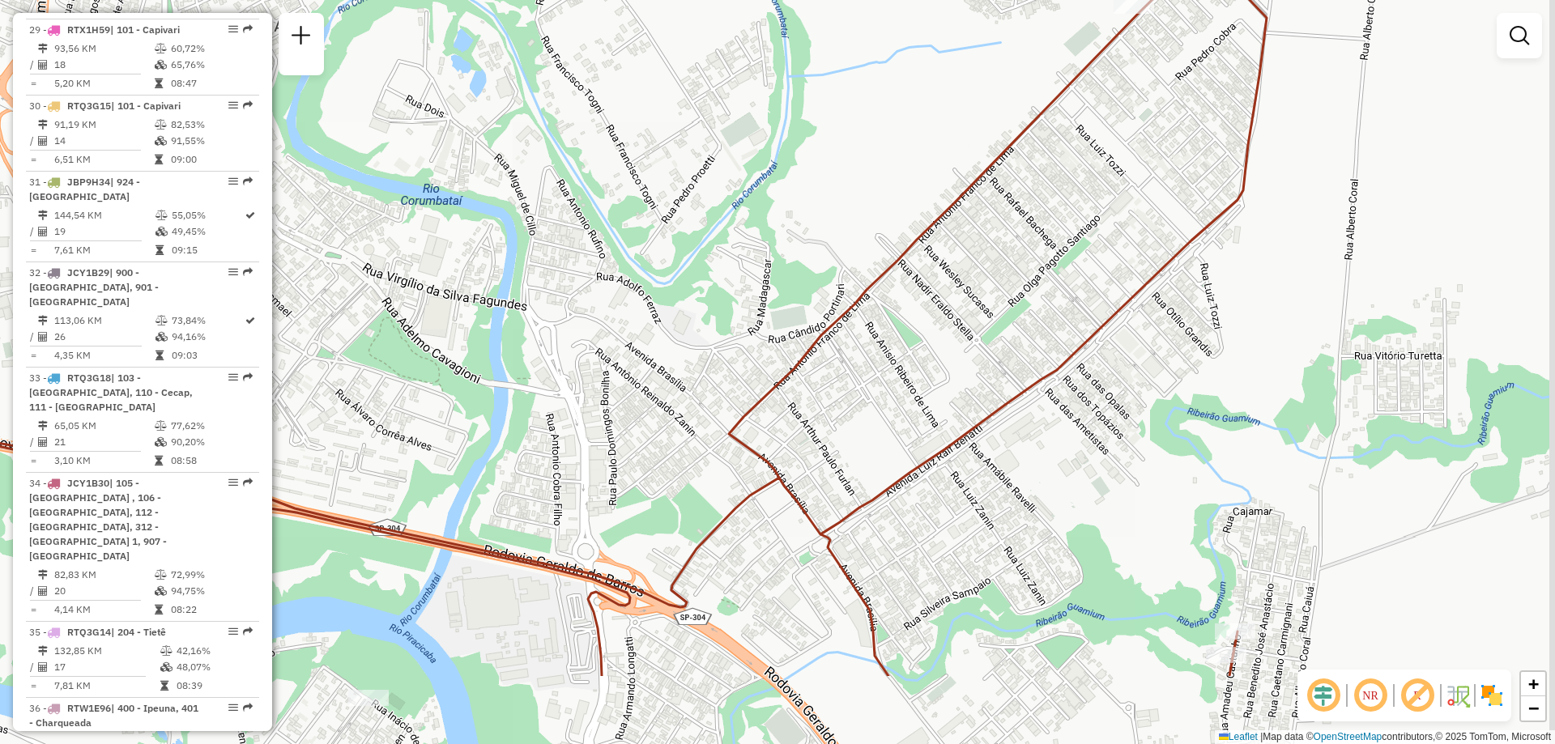
drag, startPoint x: 938, startPoint y: 271, endPoint x: 893, endPoint y: 141, distance: 137.8
click at [893, 141] on div "Janela de atendimento Grade de atendimento Capacidade Transportadoras Veículos …" at bounding box center [777, 372] width 1555 height 744
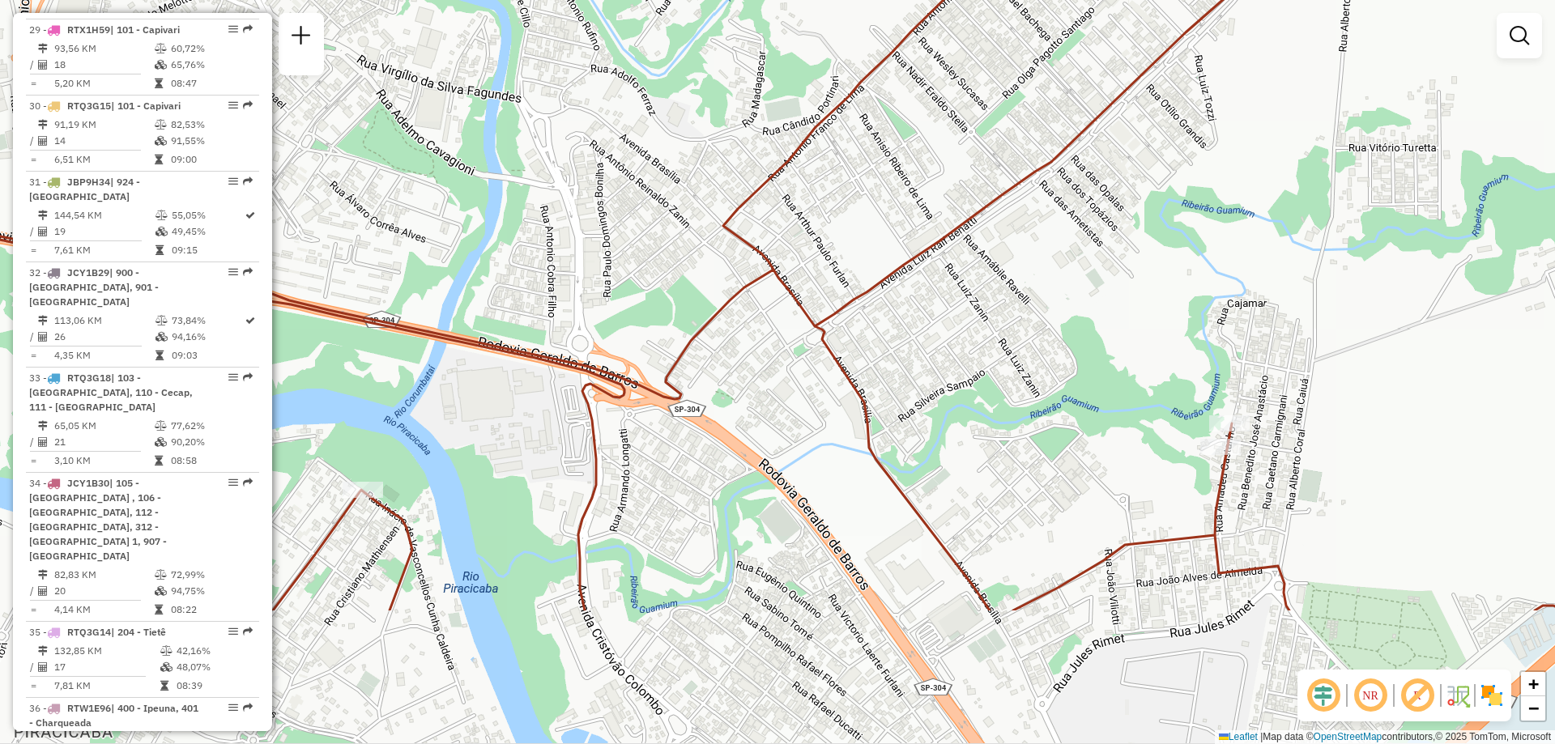
drag, startPoint x: 1244, startPoint y: 513, endPoint x: 1238, endPoint y: 305, distance: 208.2
click at [1238, 305] on div "Janela de atendimento Grade de atendimento Capacidade Transportadoras Veículos …" at bounding box center [777, 372] width 1555 height 744
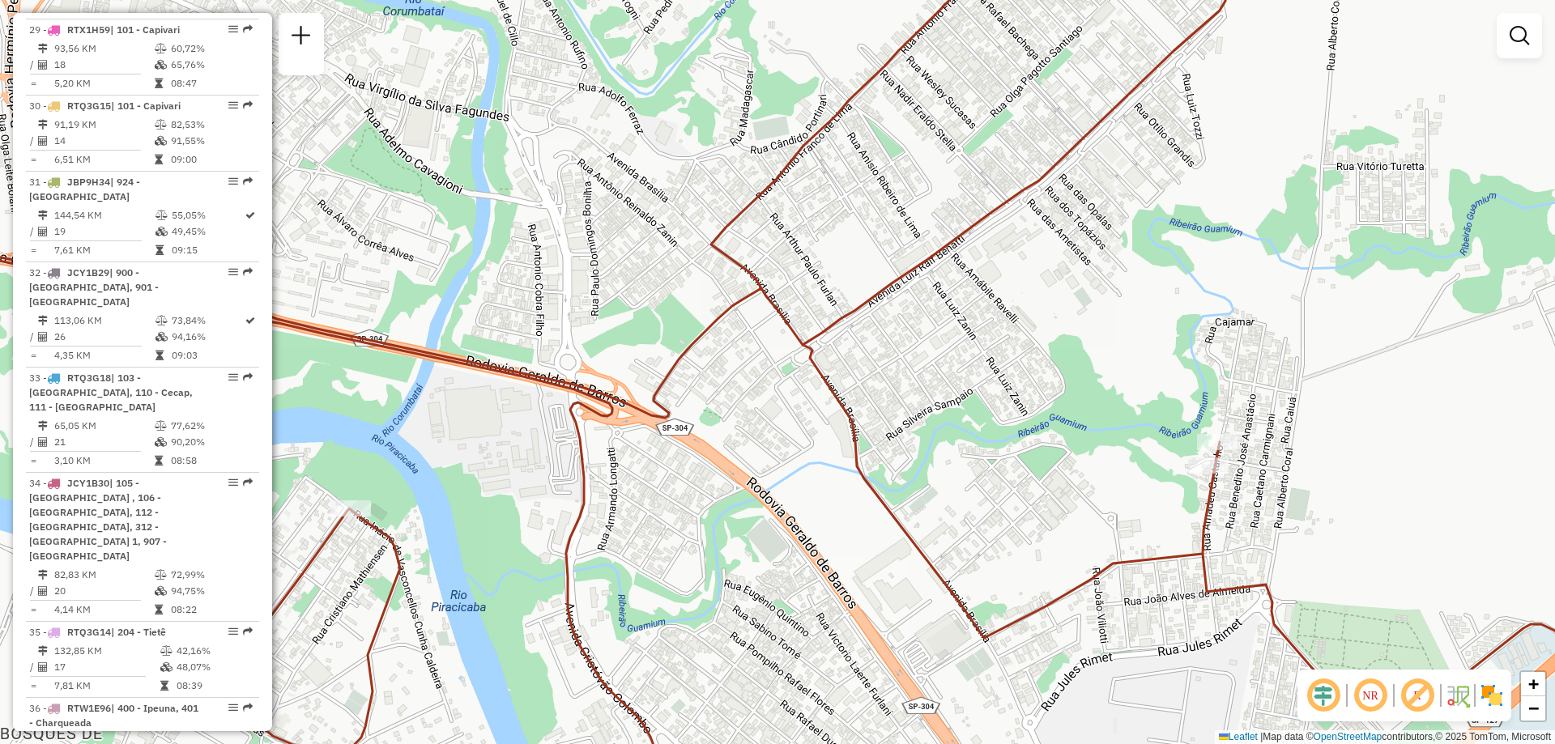
drag, startPoint x: 1062, startPoint y: 161, endPoint x: 1074, endPoint y: 161, distance: 12.1
click at [1055, 177] on icon at bounding box center [765, 390] width 1866 height 893
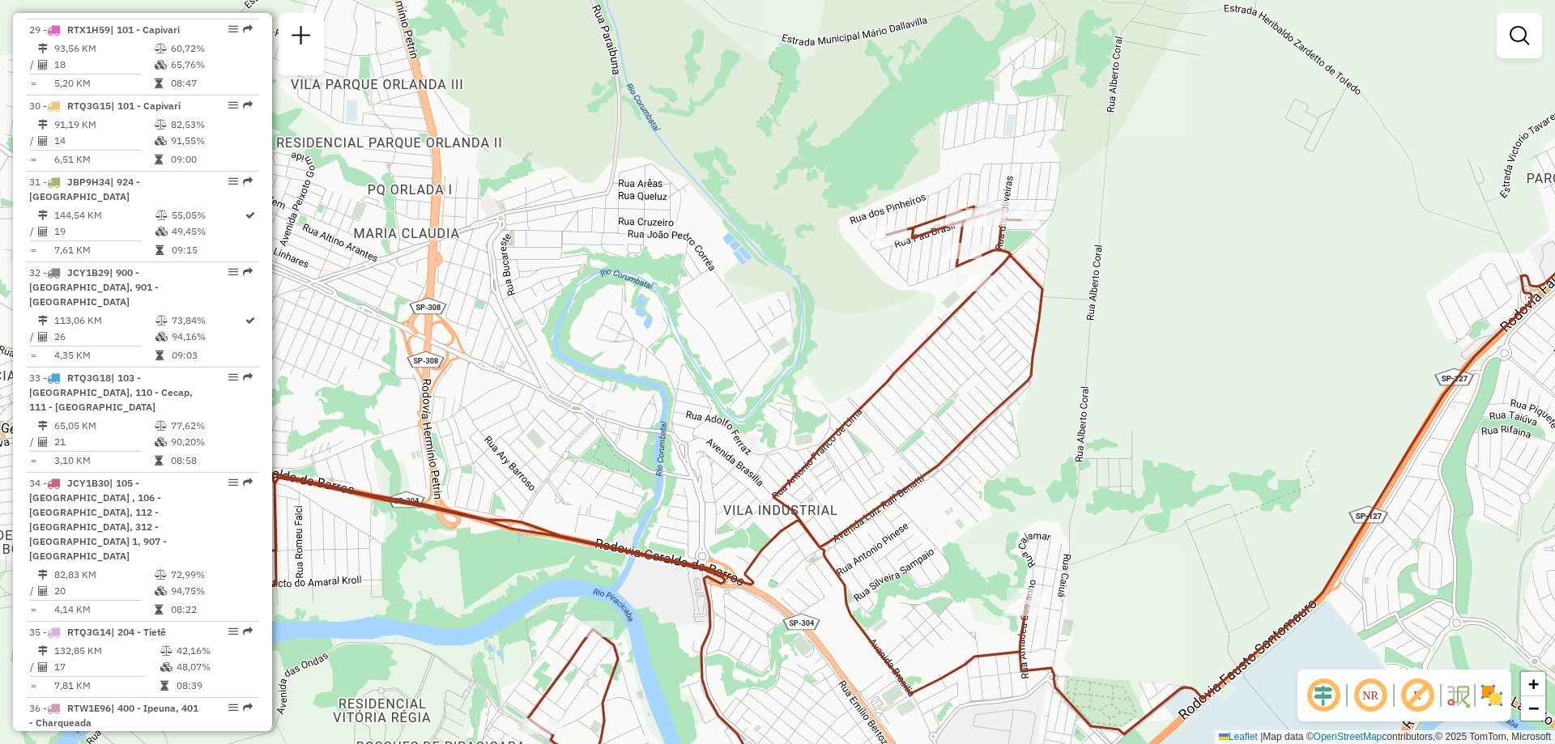
drag, startPoint x: 1119, startPoint y: 199, endPoint x: 1101, endPoint y: 449, distance: 250.9
click at [1101, 449] on div "Janela de atendimento Grade de atendimento Capacidade Transportadoras Veículos …" at bounding box center [777, 372] width 1555 height 744
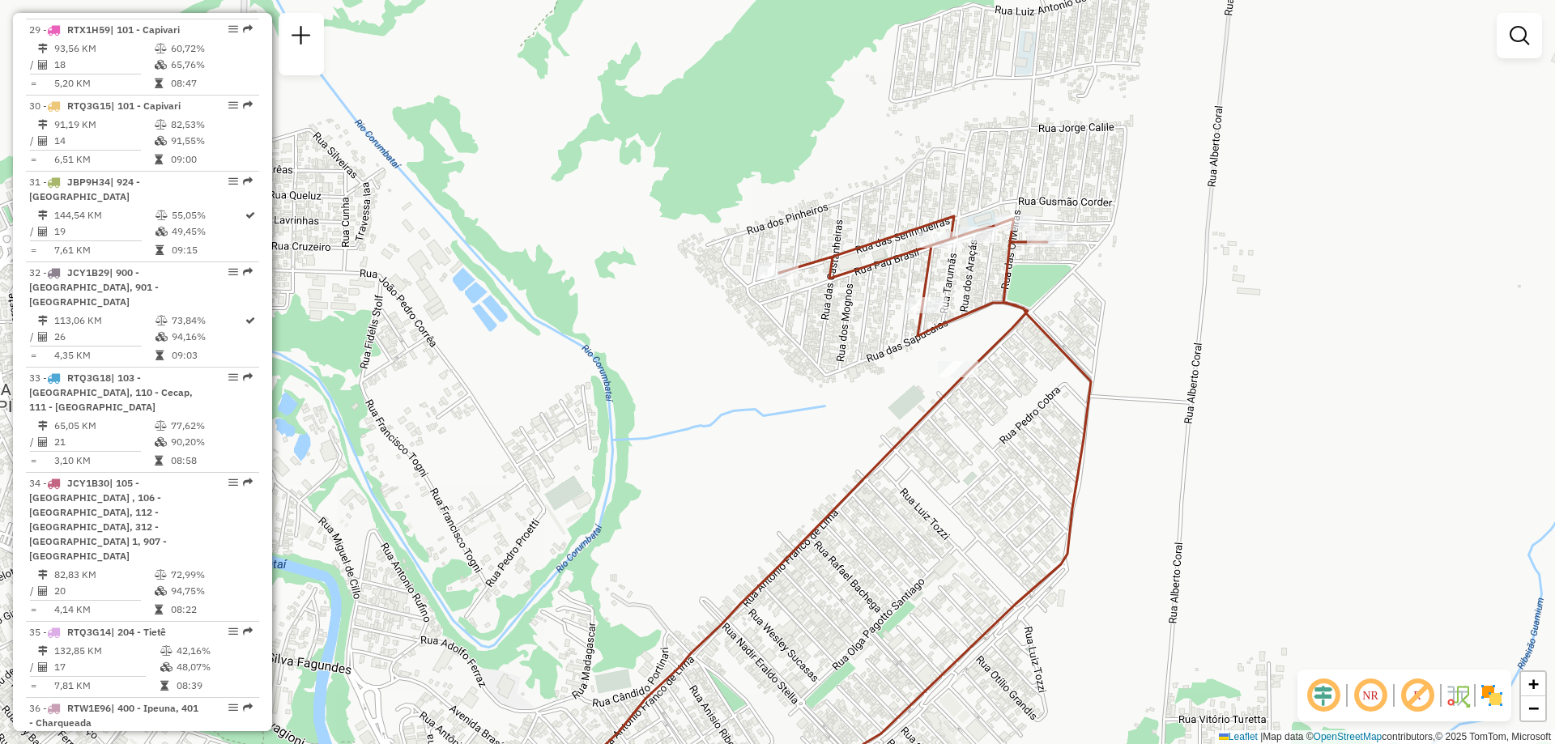
drag, startPoint x: 1058, startPoint y: 177, endPoint x: 1093, endPoint y: 195, distance: 39.1
click at [1093, 195] on div "Janela de atendimento Grade de atendimento Capacidade Transportadoras Veículos …" at bounding box center [777, 372] width 1555 height 744
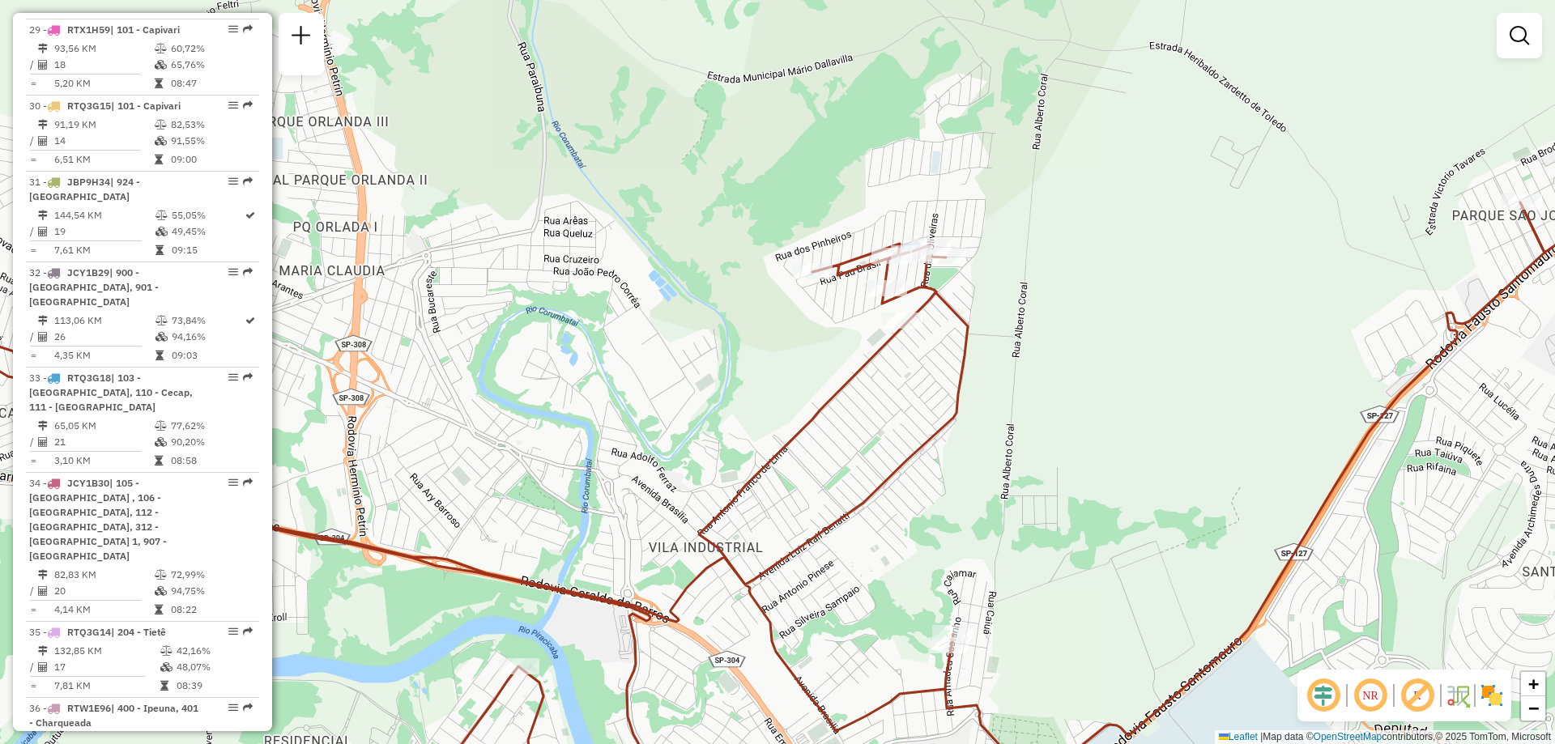
drag, startPoint x: 768, startPoint y: 390, endPoint x: 884, endPoint y: 371, distance: 118.2
click at [884, 371] on div "Janela de atendimento Grade de atendimento Capacidade Transportadoras Veículos …" at bounding box center [777, 372] width 1555 height 744
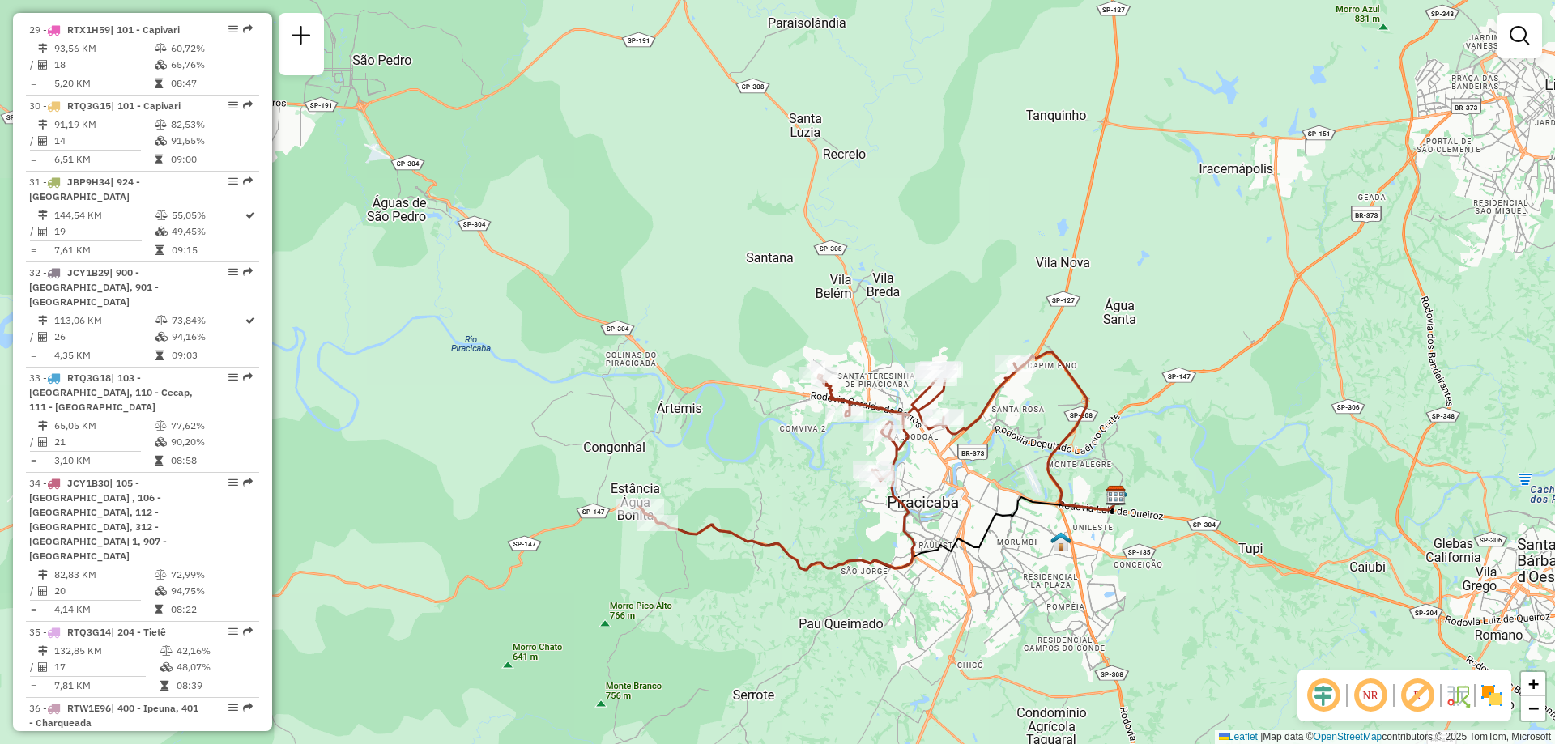
drag, startPoint x: 880, startPoint y: 394, endPoint x: 1119, endPoint y: 349, distance: 243.2
click at [1119, 349] on div "Janela de atendimento Grade de atendimento Capacidade Transportadoras Veículos …" at bounding box center [777, 372] width 1555 height 744
